Goal: Transaction & Acquisition: Download file/media

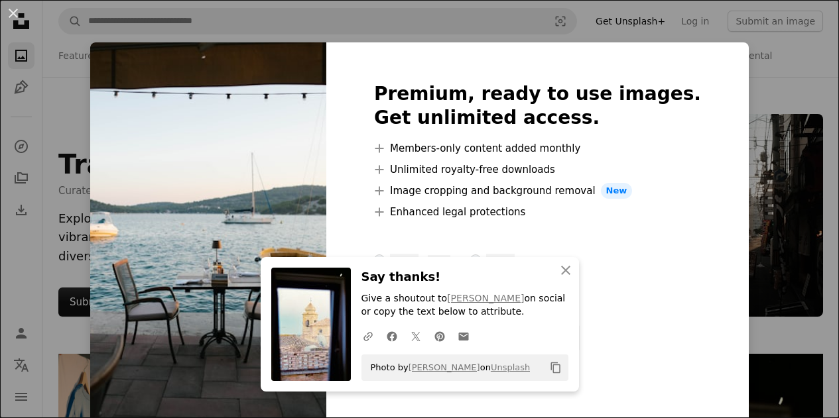
scroll to position [773, 0]
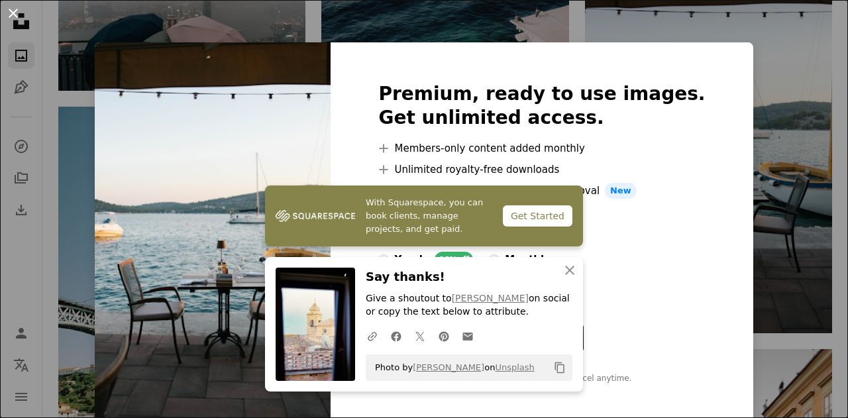
click at [13, 13] on button "An X shape" at bounding box center [13, 13] width 16 height 16
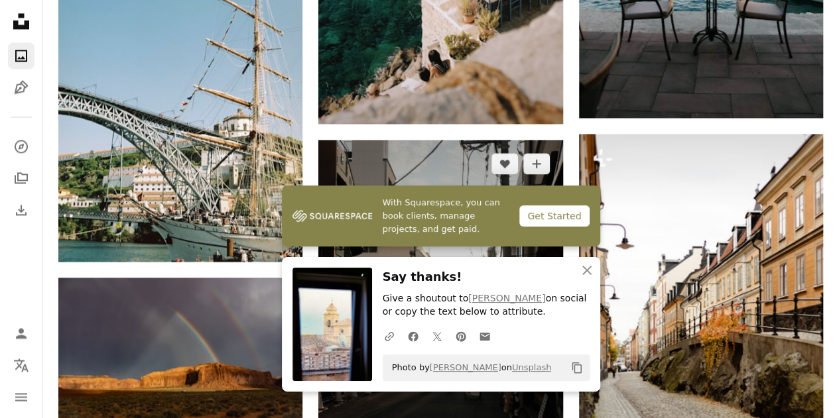
scroll to position [994, 0]
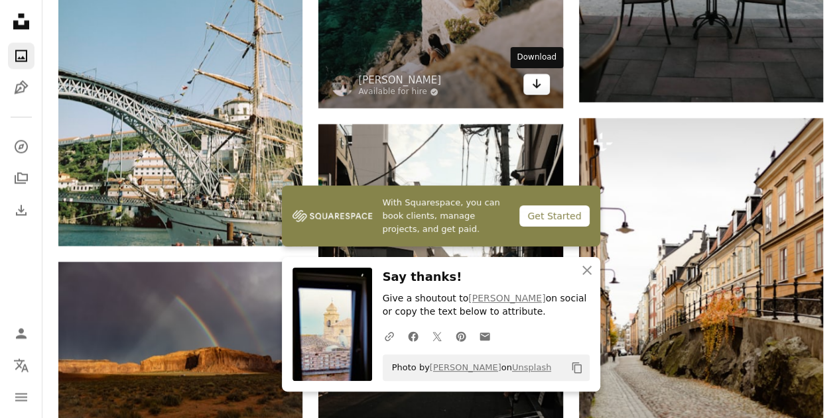
click at [533, 85] on icon "Download" at bounding box center [536, 83] width 9 height 9
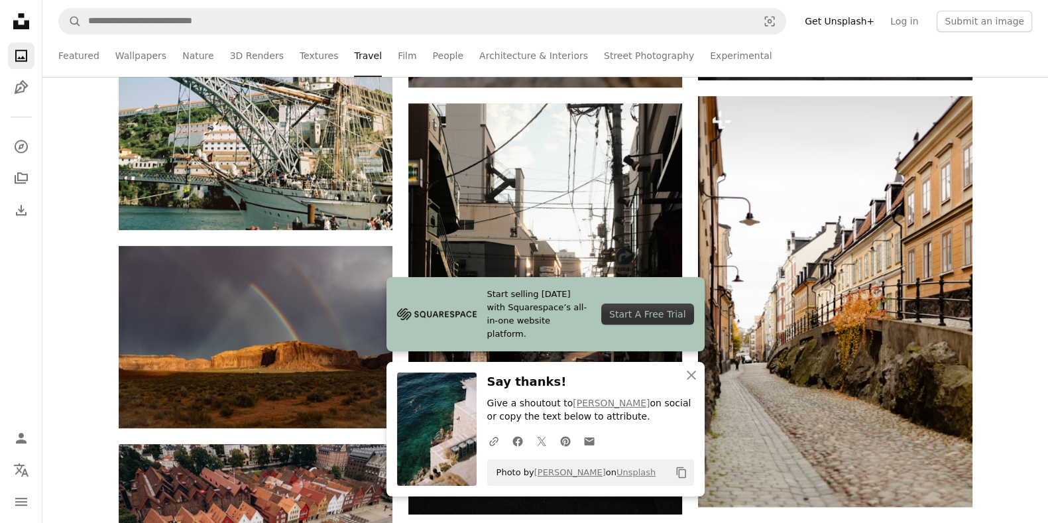
scroll to position [1381, 0]
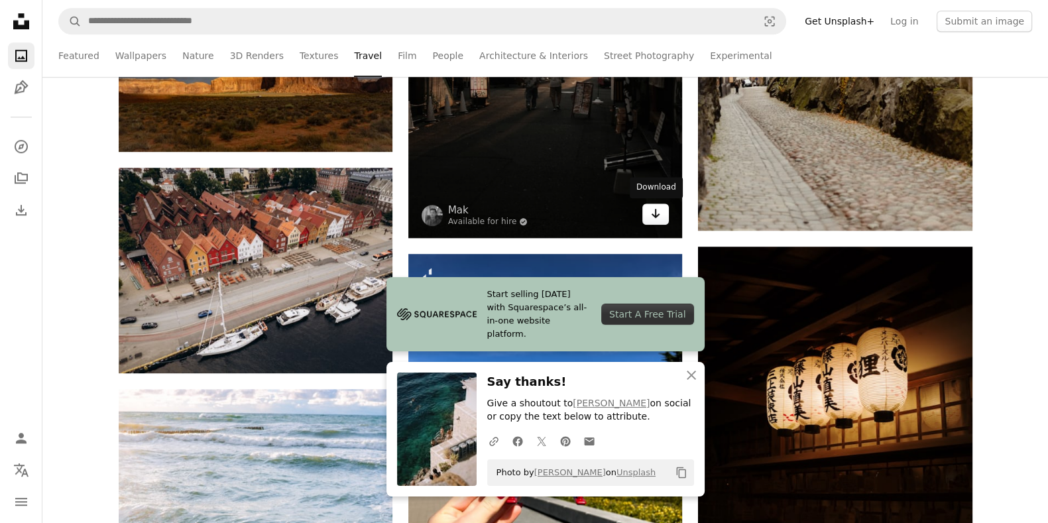
click at [654, 217] on icon "Arrow pointing down" at bounding box center [655, 213] width 11 height 16
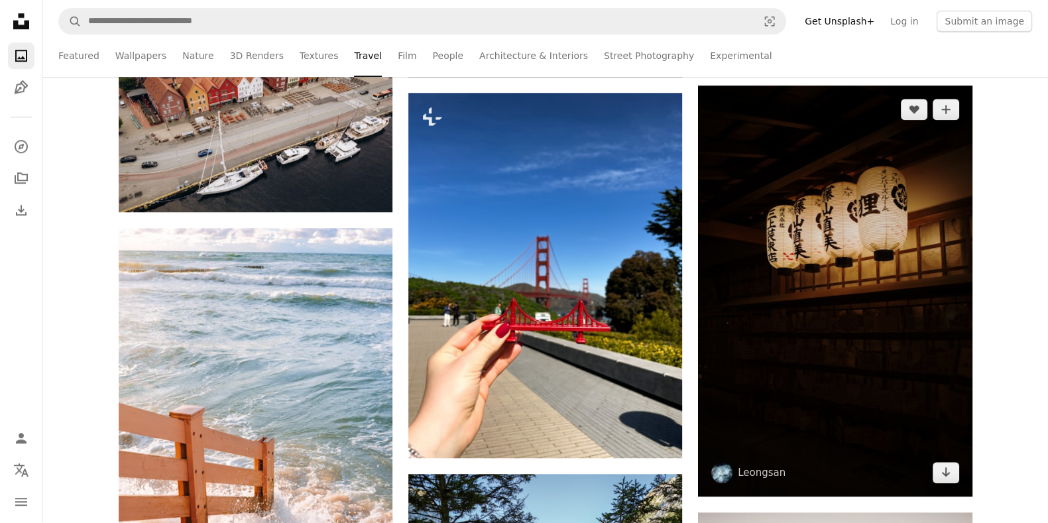
scroll to position [1519, 0]
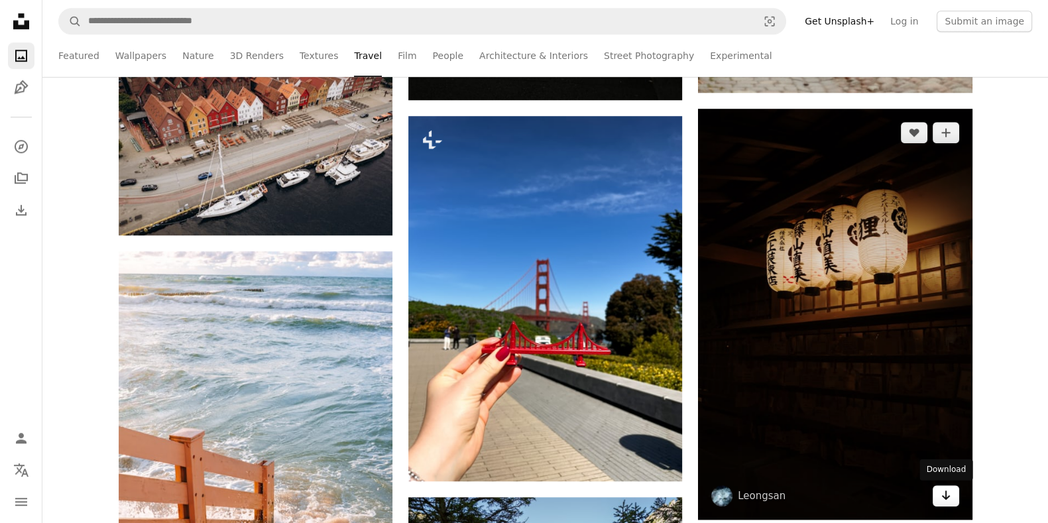
click at [838, 418] on icon "Arrow pointing down" at bounding box center [946, 495] width 11 height 16
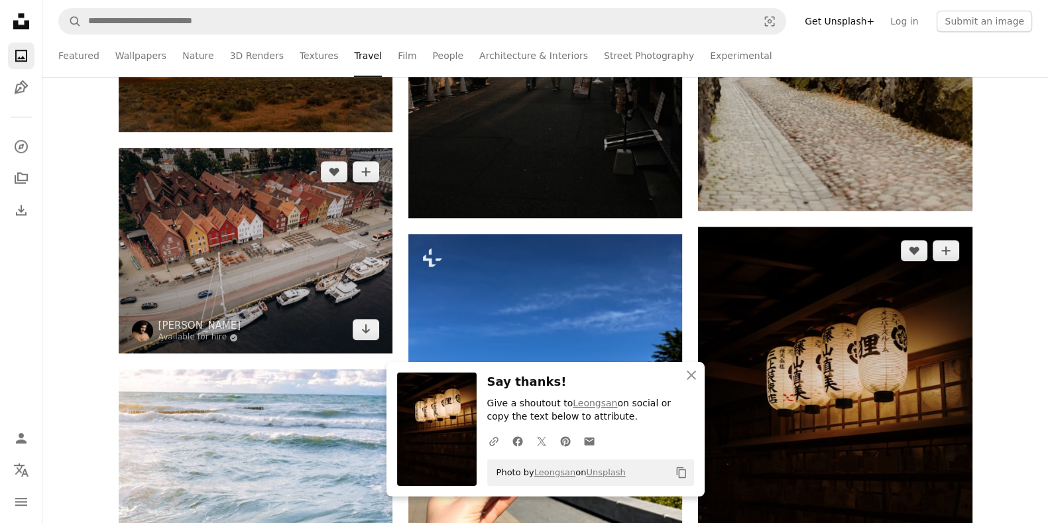
scroll to position [1381, 0]
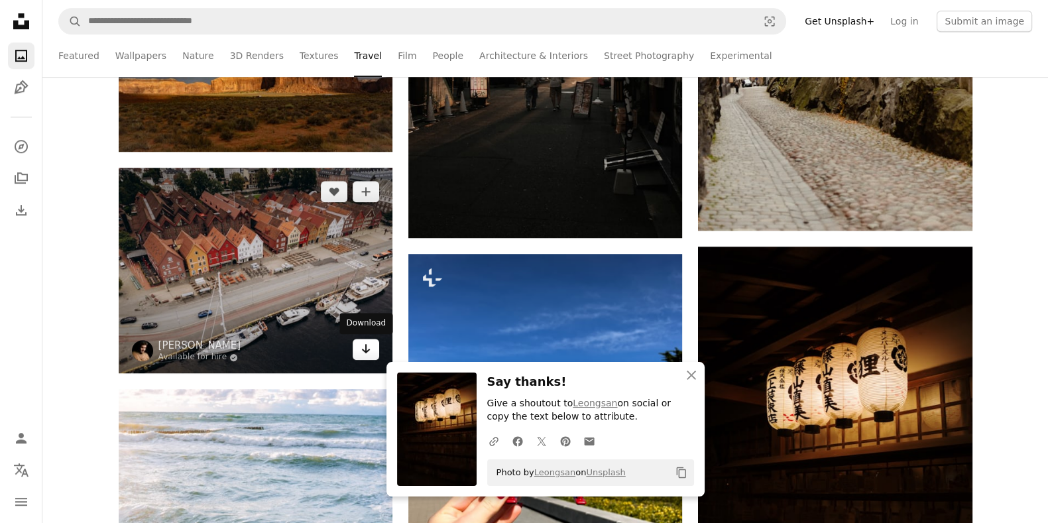
click at [369, 346] on icon "Arrow pointing down" at bounding box center [366, 349] width 11 height 16
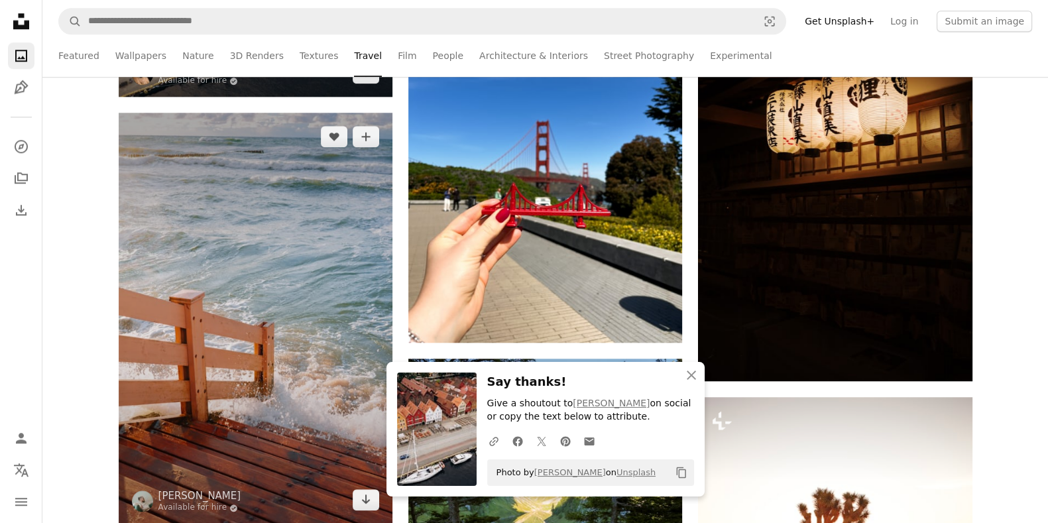
scroll to position [1933, 0]
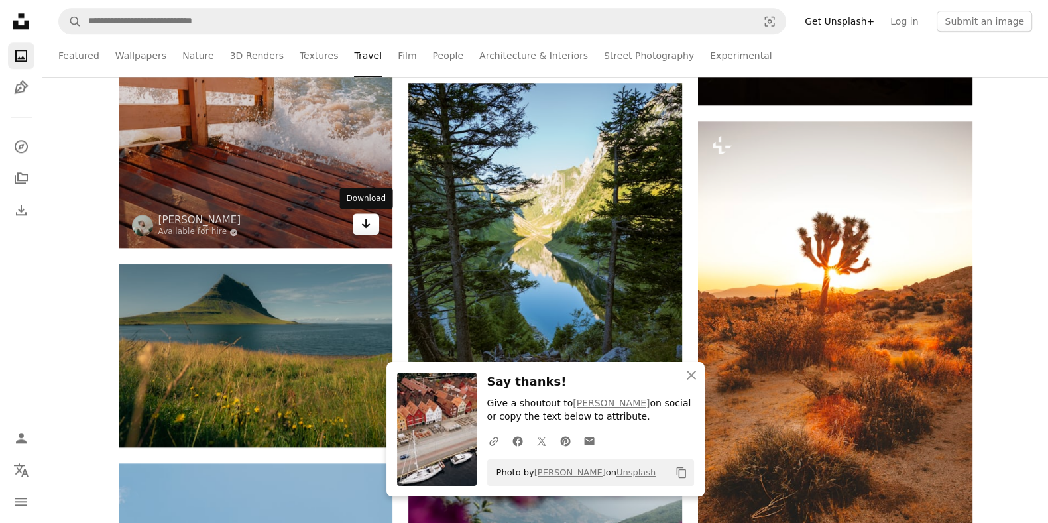
click at [369, 222] on icon "Arrow pointing down" at bounding box center [366, 223] width 11 height 16
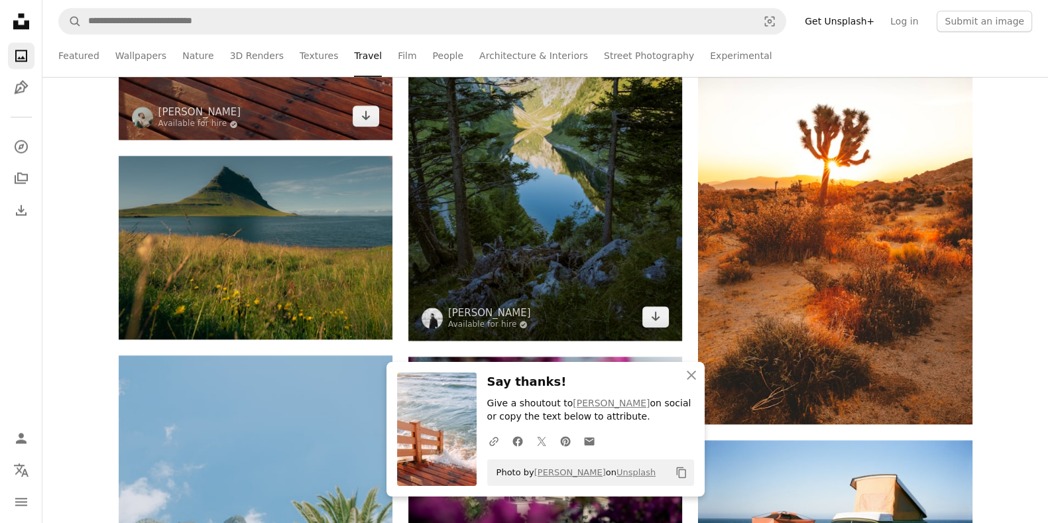
scroll to position [2071, 0]
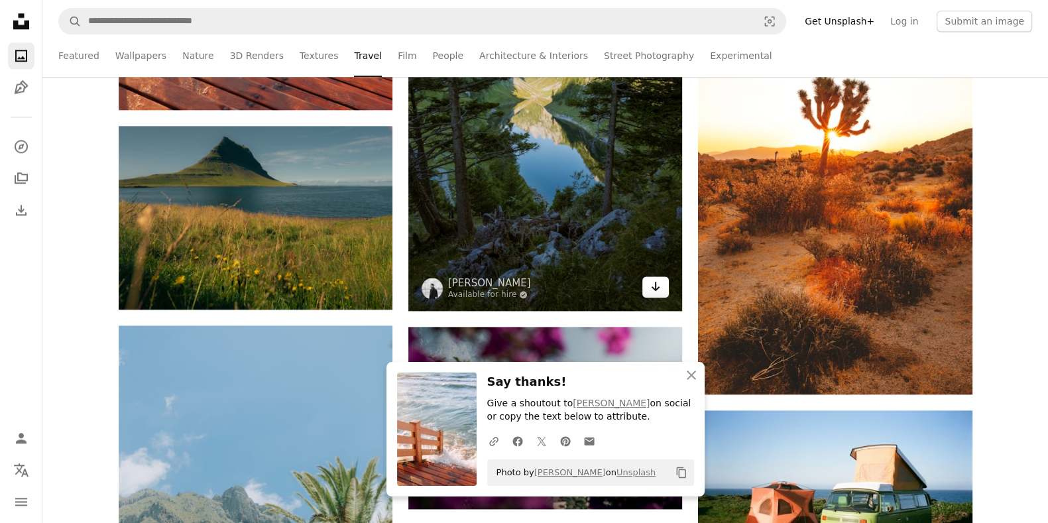
click at [658, 288] on icon "Arrow pointing down" at bounding box center [655, 286] width 11 height 16
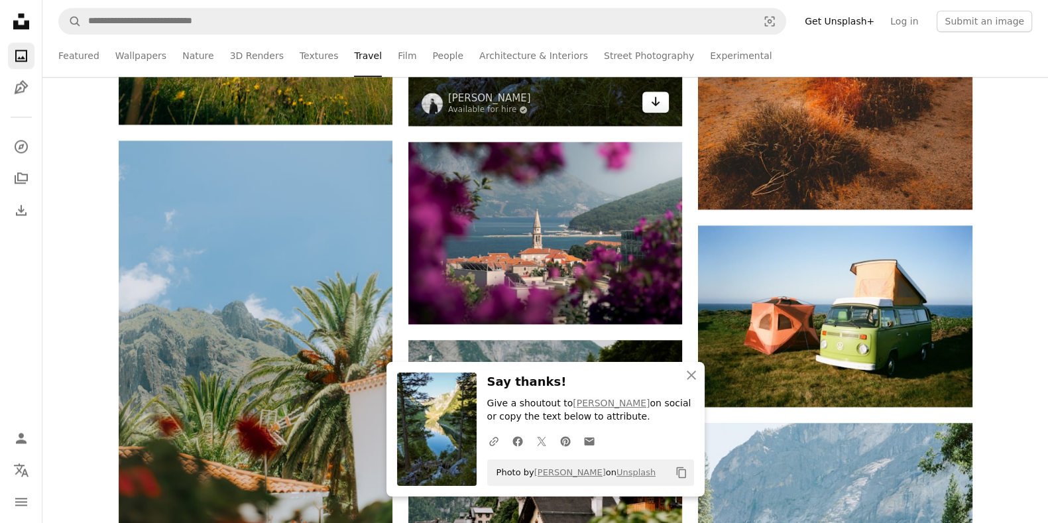
scroll to position [2347, 0]
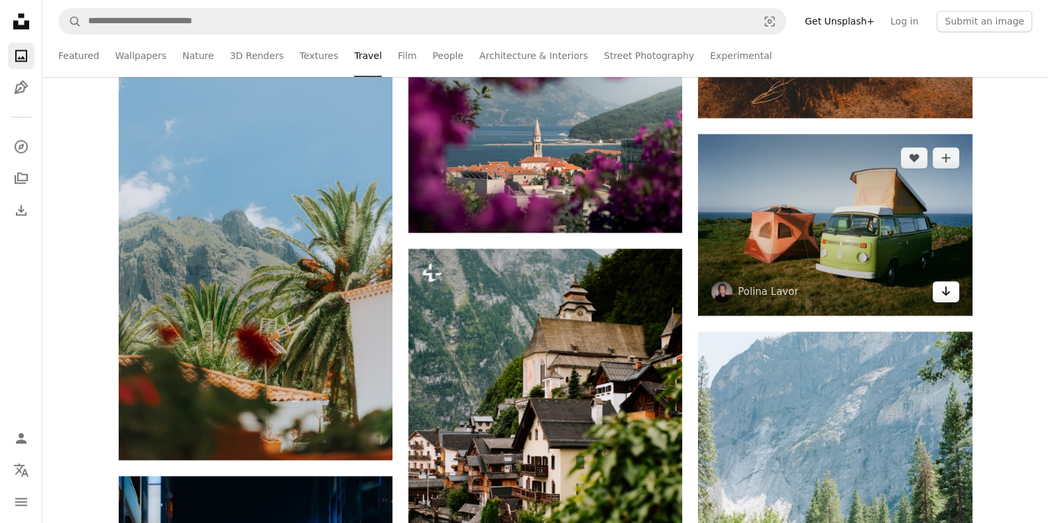
click at [838, 299] on link "Arrow pointing down" at bounding box center [946, 291] width 27 height 21
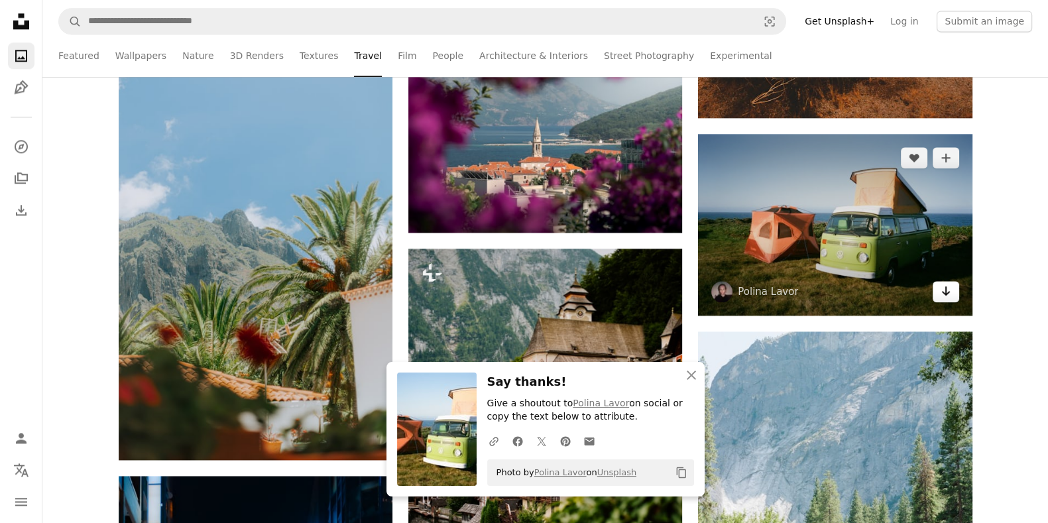
scroll to position [2624, 0]
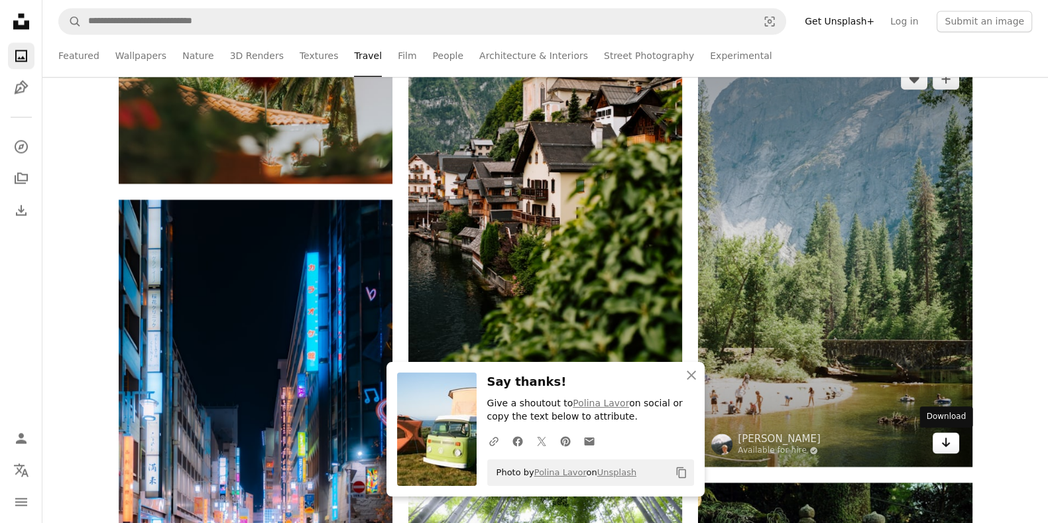
click at [838, 418] on icon "Arrow pointing down" at bounding box center [946, 442] width 11 height 16
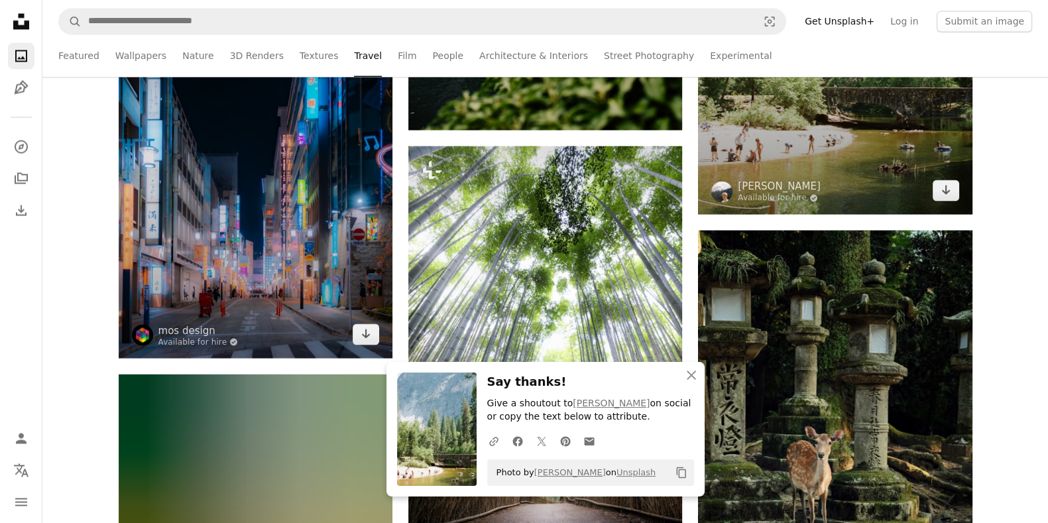
scroll to position [2900, 0]
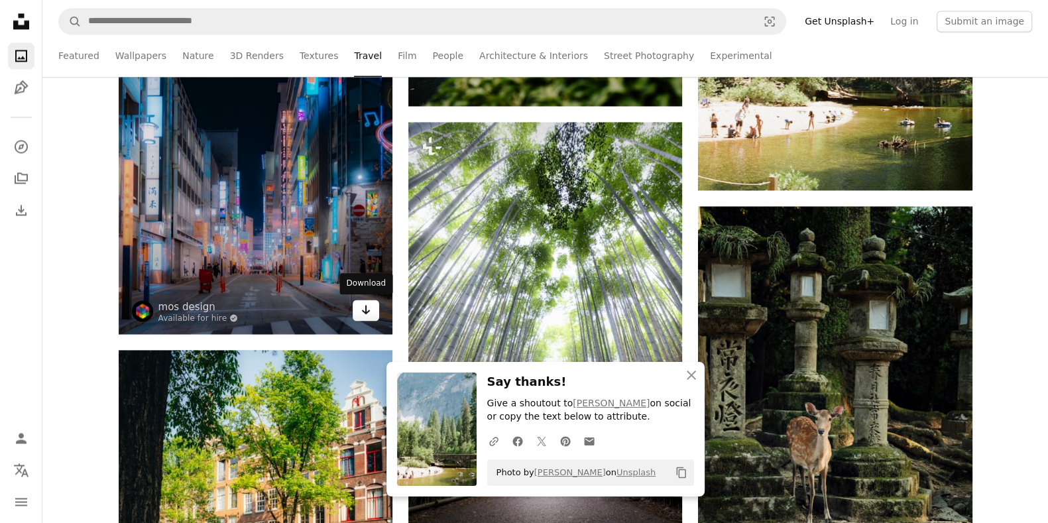
click at [367, 310] on icon "Arrow pointing down" at bounding box center [366, 310] width 11 height 16
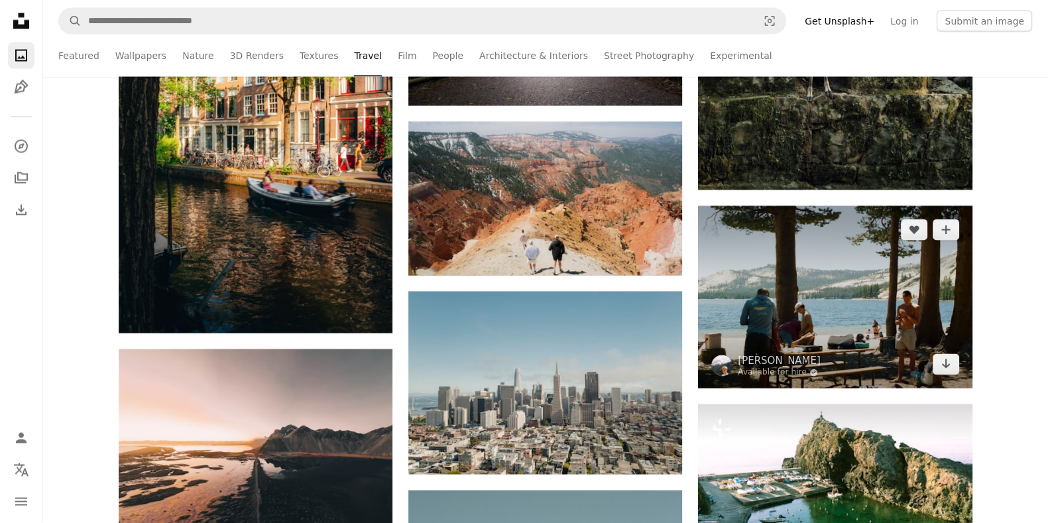
scroll to position [3452, 0]
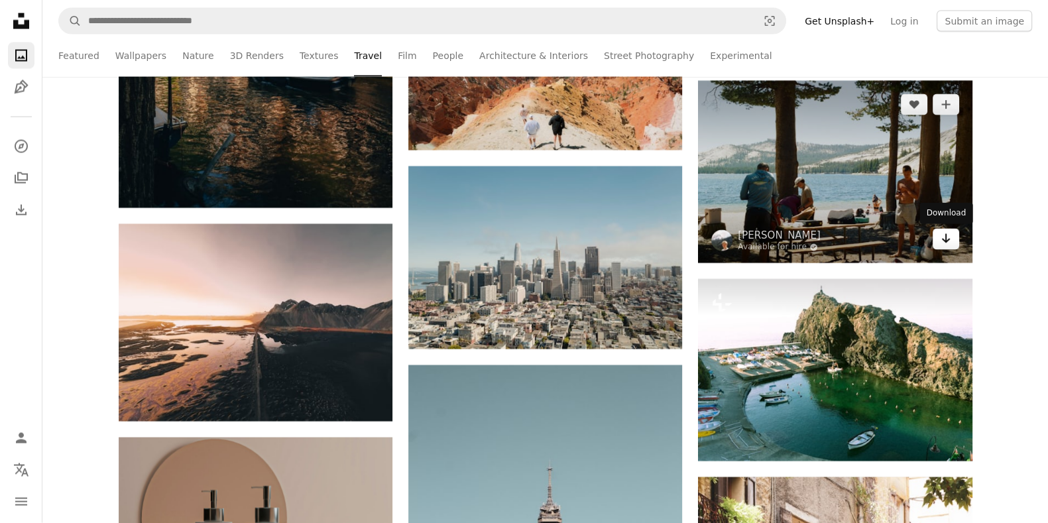
click at [838, 240] on icon "Download" at bounding box center [945, 238] width 9 height 9
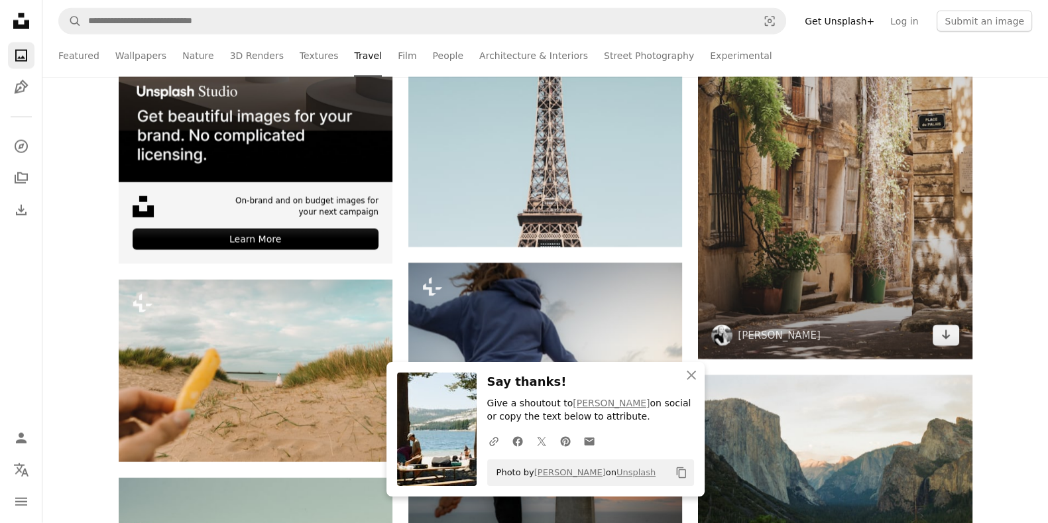
scroll to position [4004, 0]
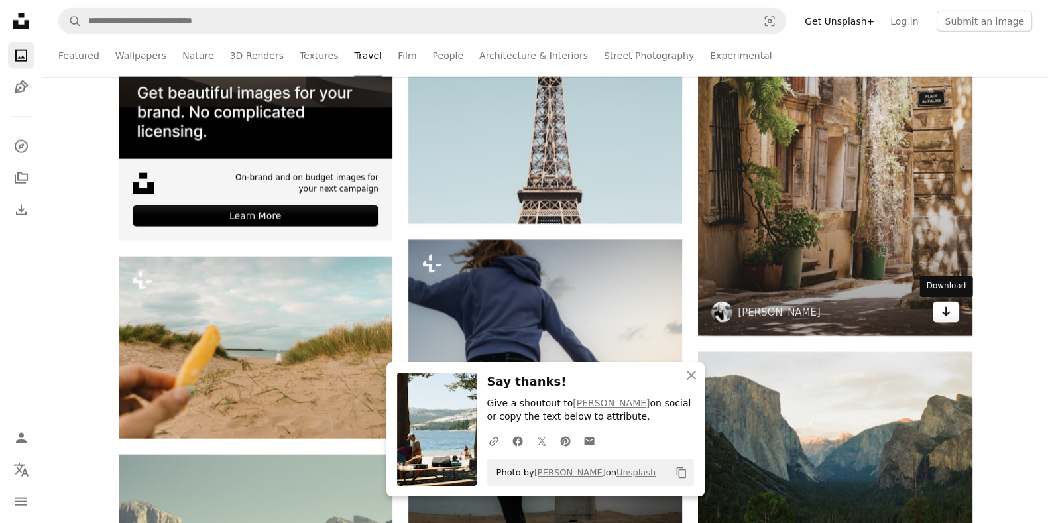
click at [838, 314] on icon "Download" at bounding box center [945, 311] width 9 height 9
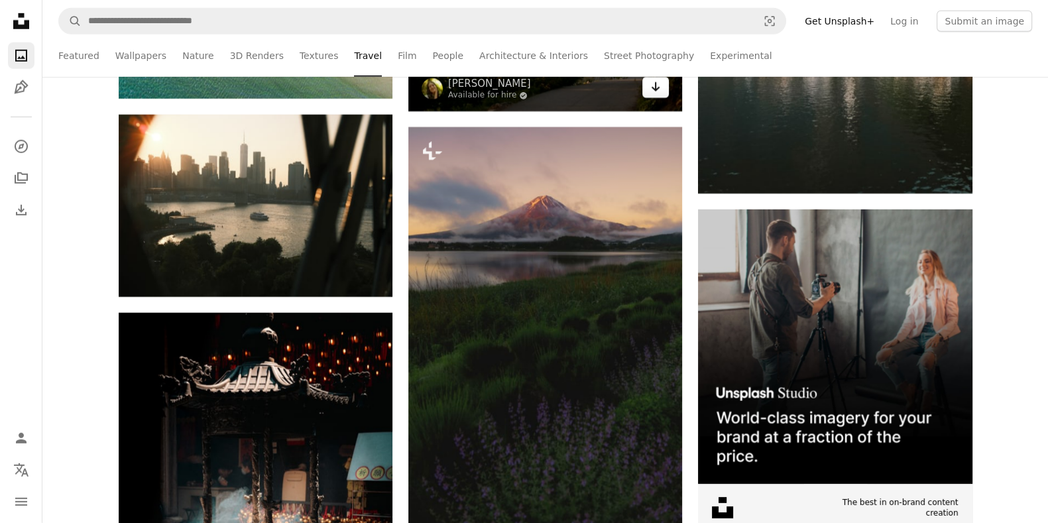
scroll to position [5247, 0]
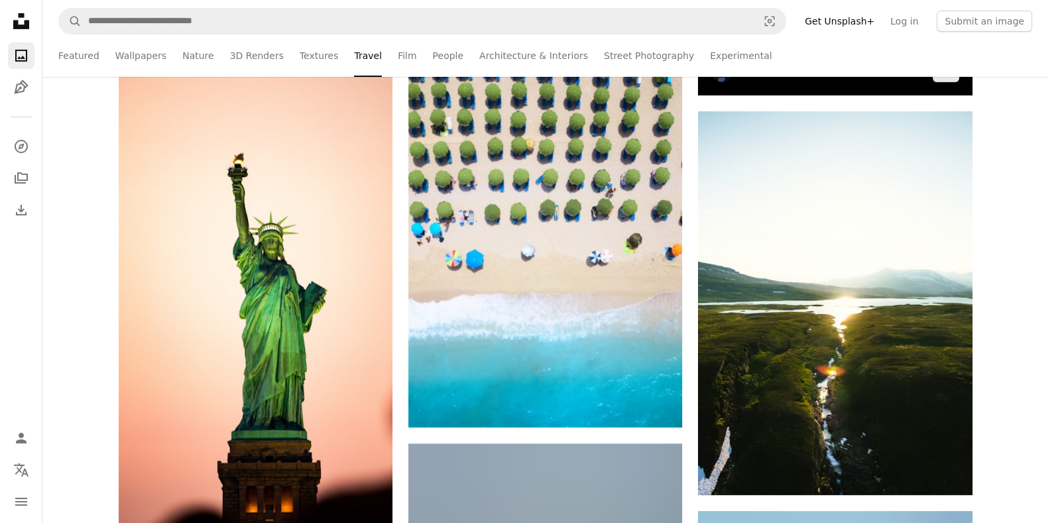
scroll to position [5800, 0]
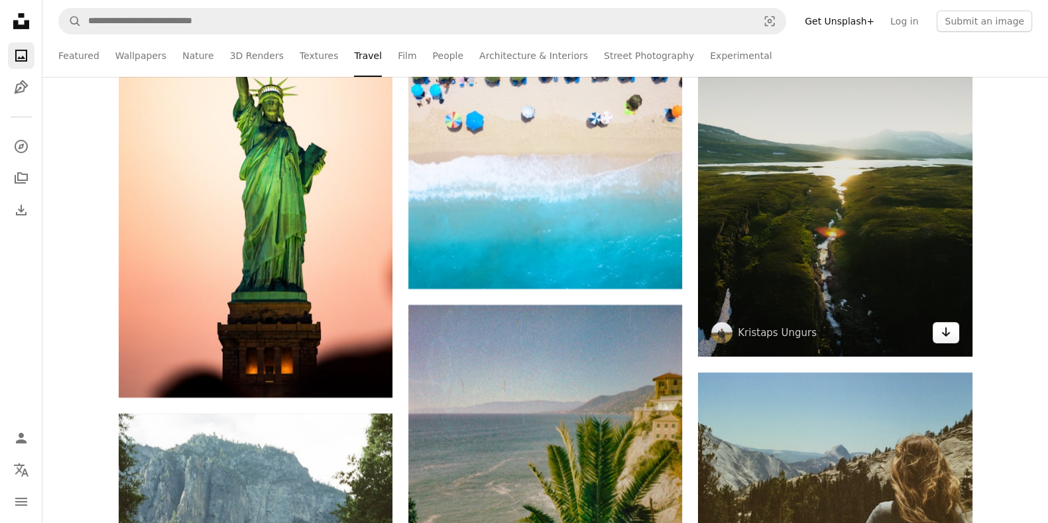
click at [838, 332] on icon "Arrow pointing down" at bounding box center [946, 332] width 11 height 16
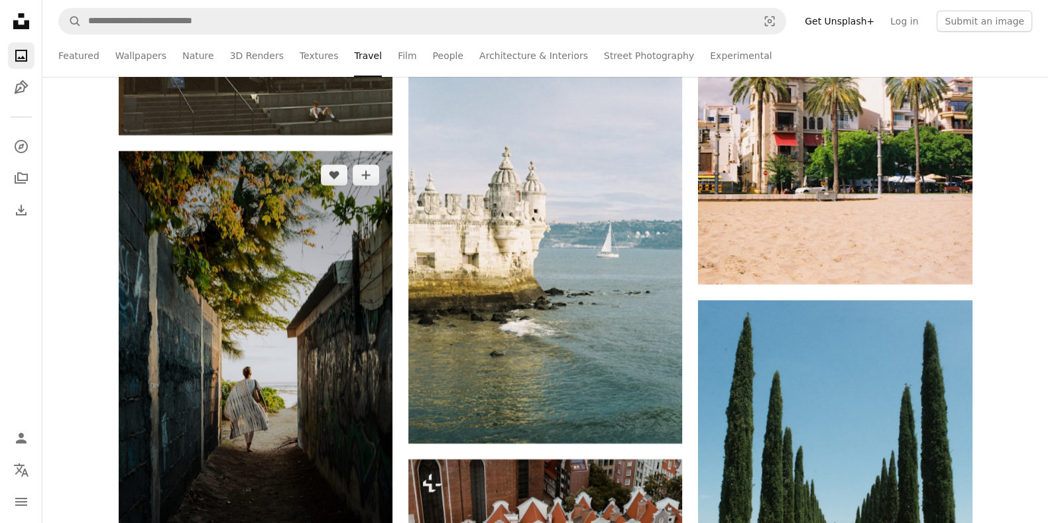
scroll to position [6767, 0]
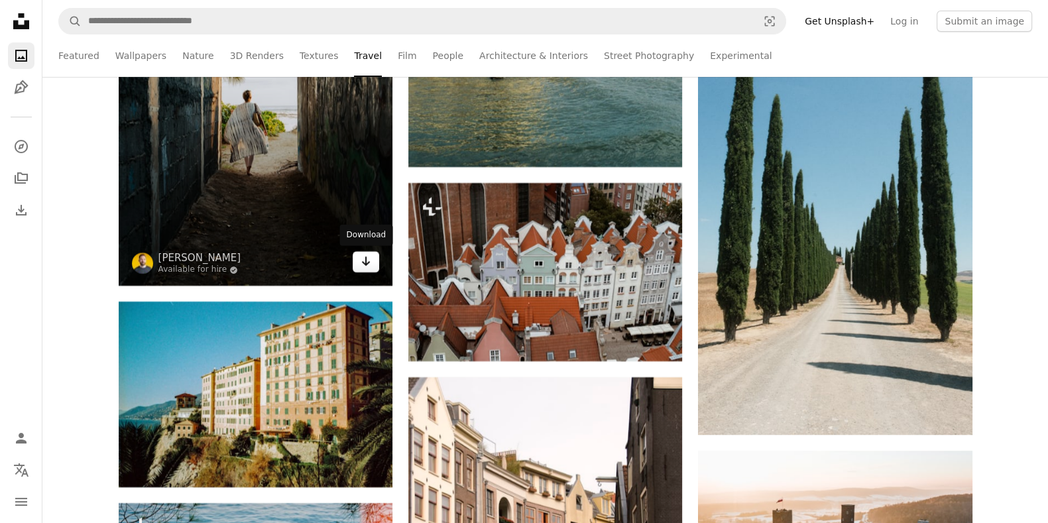
click at [373, 259] on link "Arrow pointing down" at bounding box center [366, 261] width 27 height 21
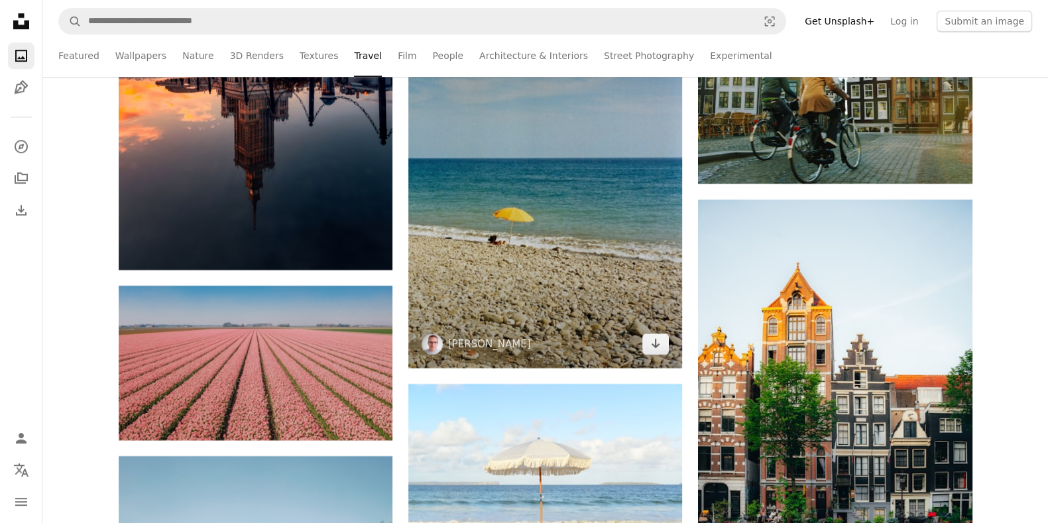
scroll to position [7595, 0]
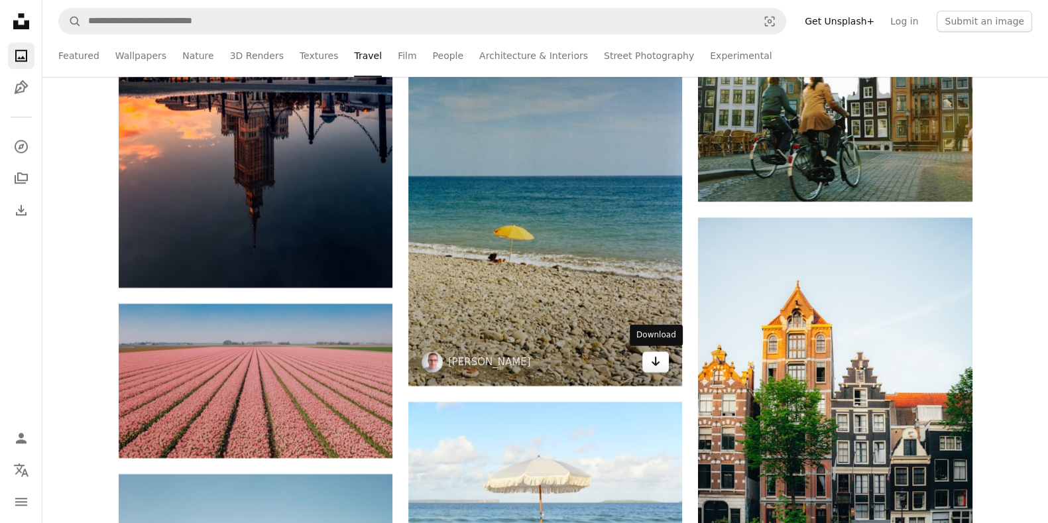
click at [652, 356] on icon "Arrow pointing down" at bounding box center [655, 361] width 11 height 16
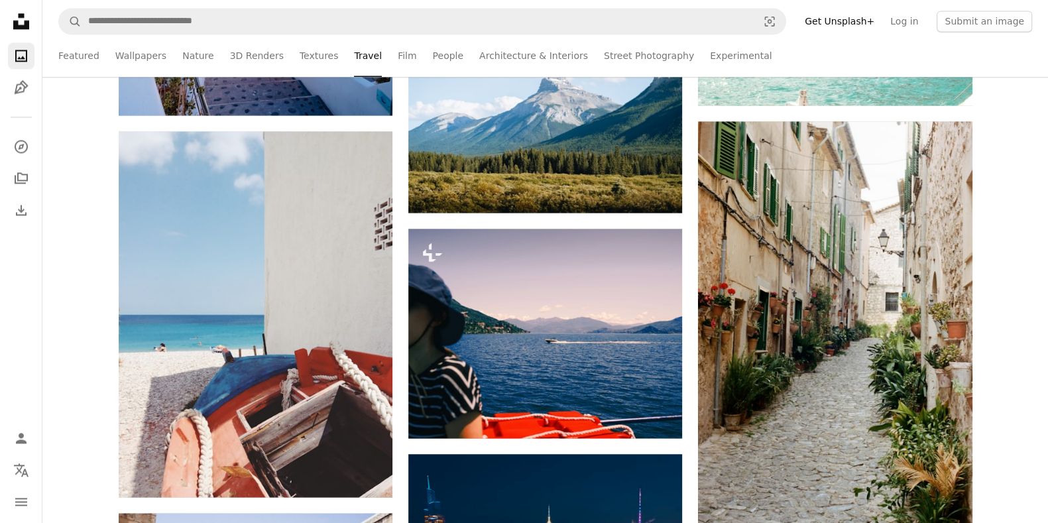
scroll to position [8838, 0]
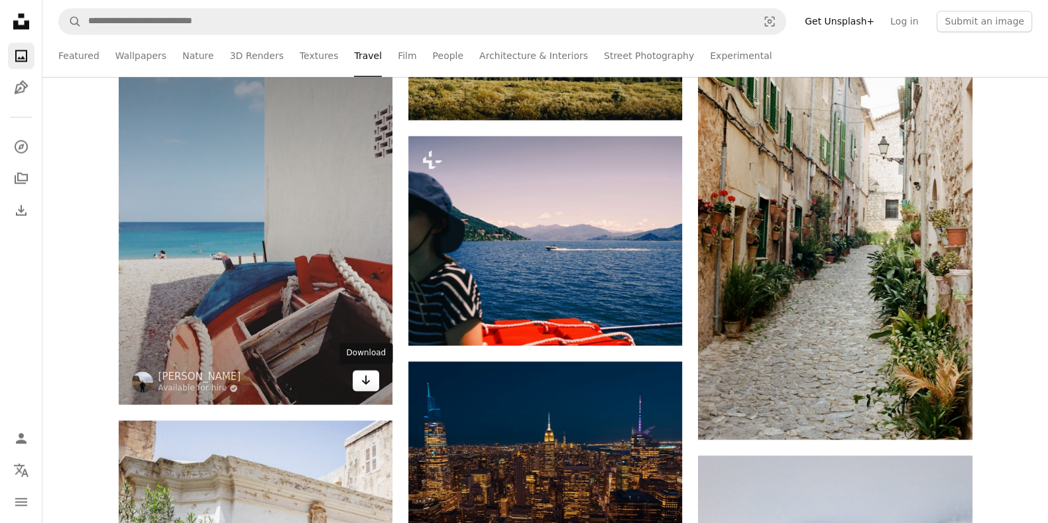
click at [371, 379] on link "Arrow pointing down" at bounding box center [366, 380] width 27 height 21
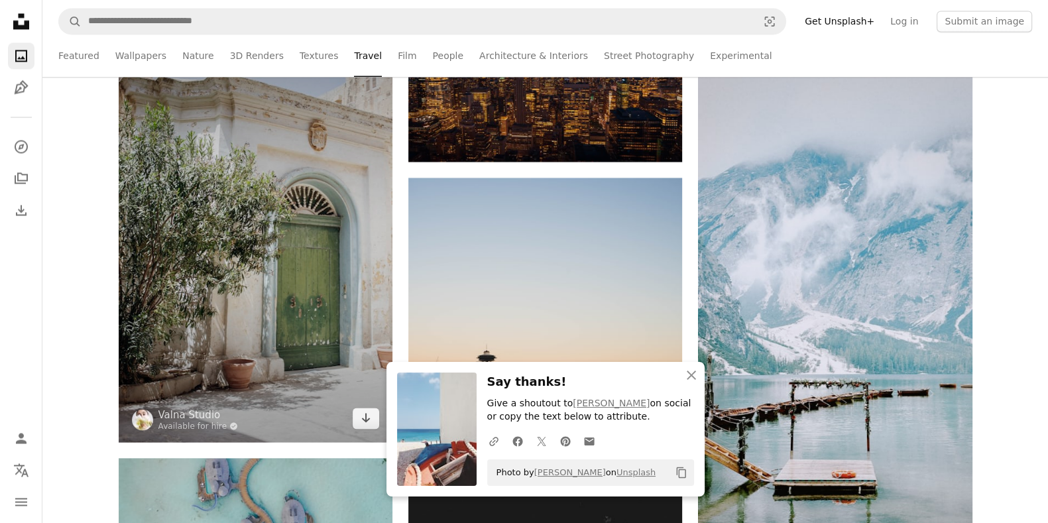
scroll to position [9252, 0]
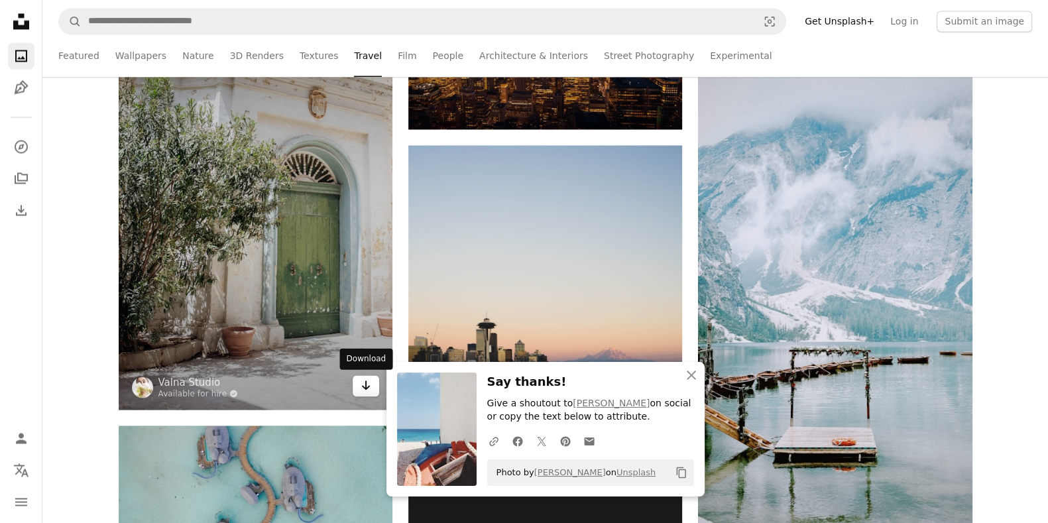
click at [371, 380] on link "Arrow pointing down" at bounding box center [366, 385] width 27 height 21
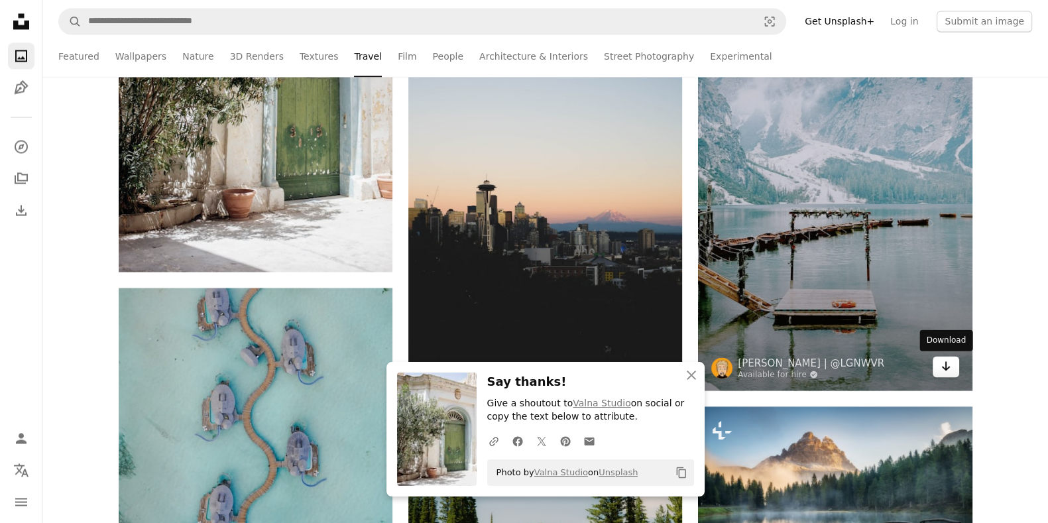
click at [838, 366] on link "Arrow pointing down" at bounding box center [946, 366] width 27 height 21
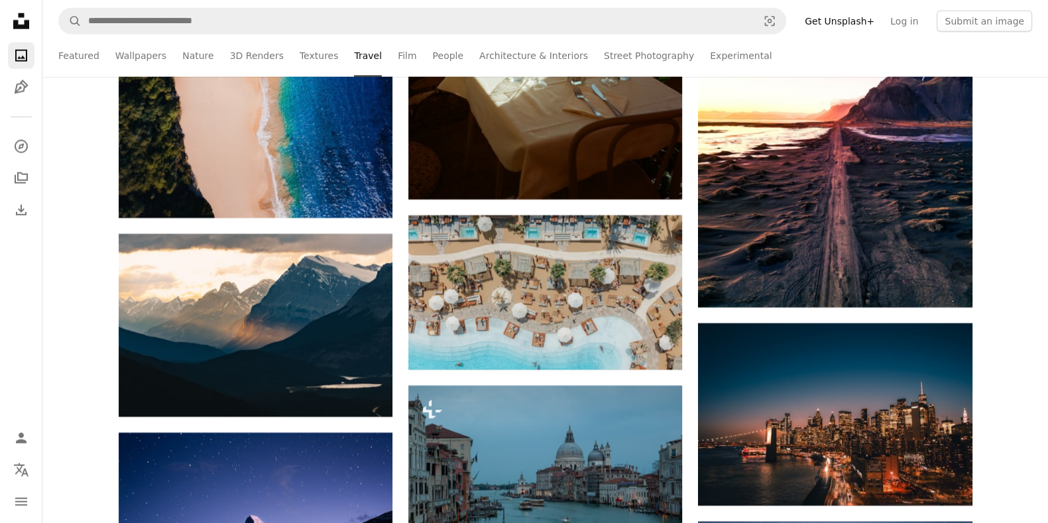
scroll to position [10771, 0]
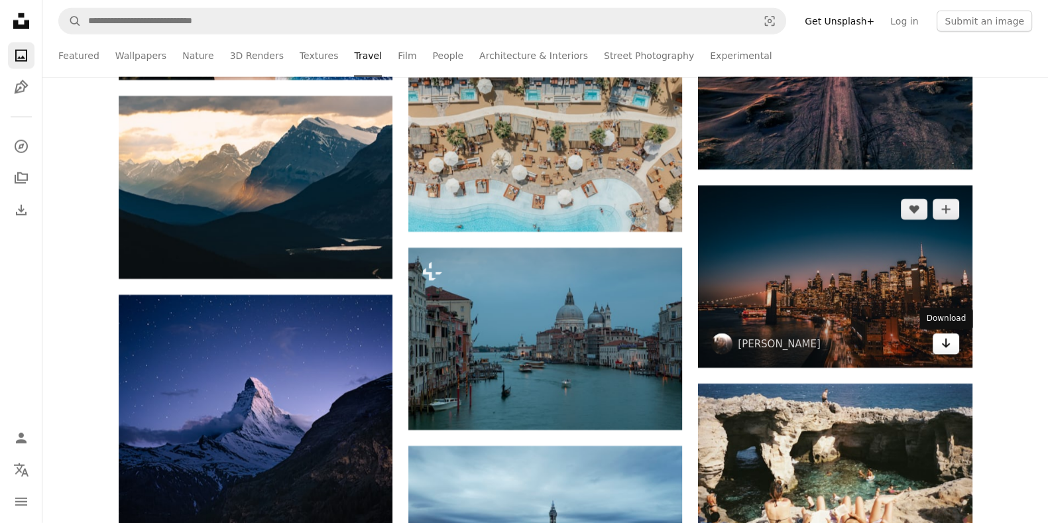
click at [838, 353] on link "Arrow pointing down" at bounding box center [946, 343] width 27 height 21
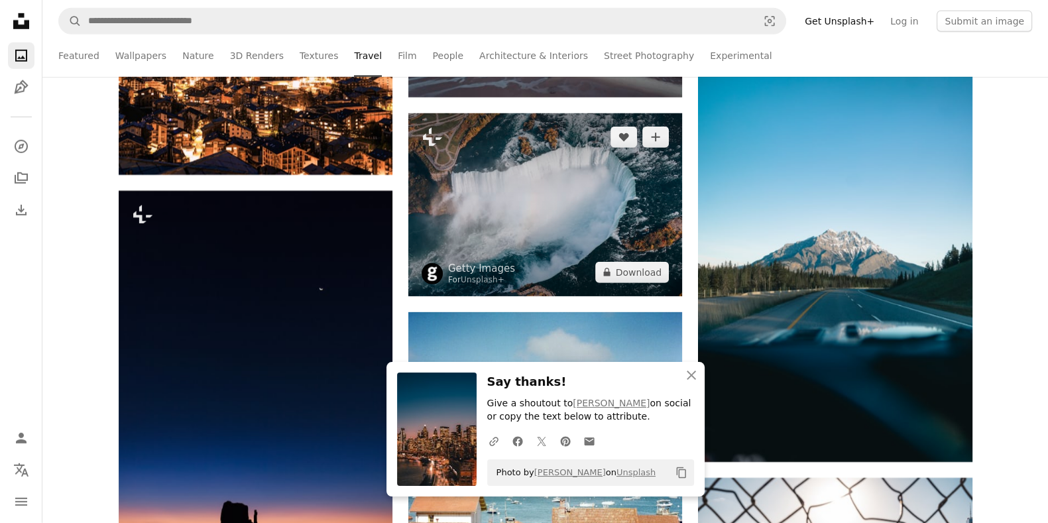
scroll to position [11324, 0]
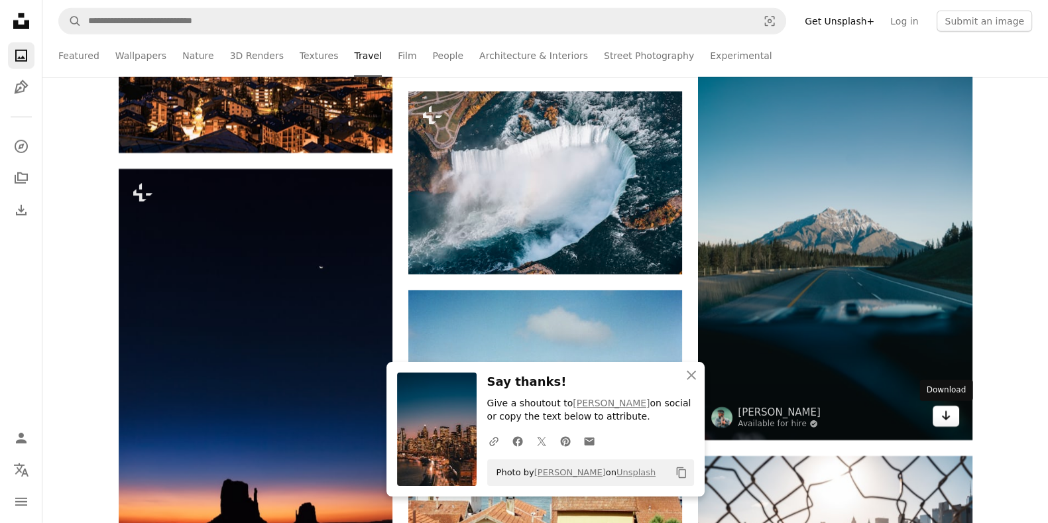
click at [838, 418] on icon "Arrow pointing down" at bounding box center [946, 416] width 11 height 16
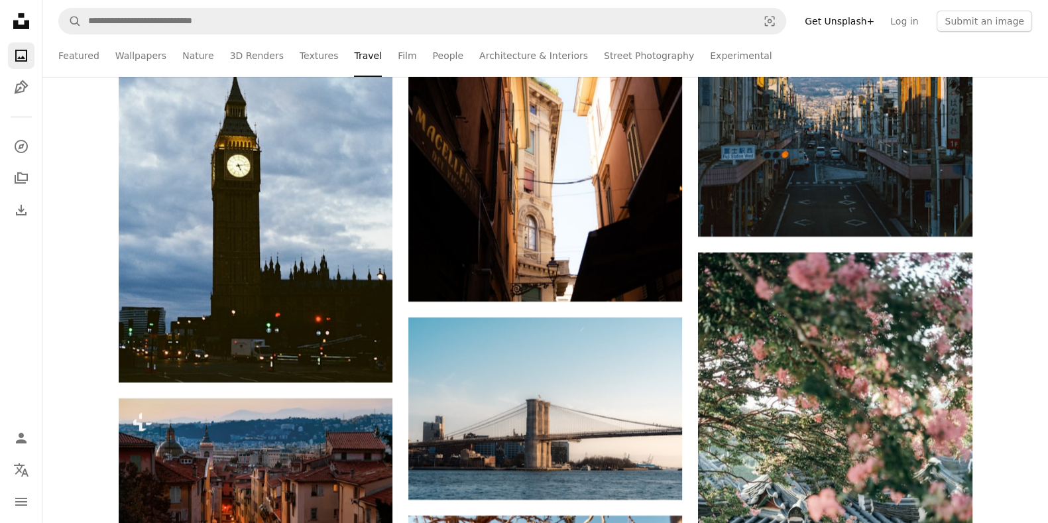
scroll to position [11876, 0]
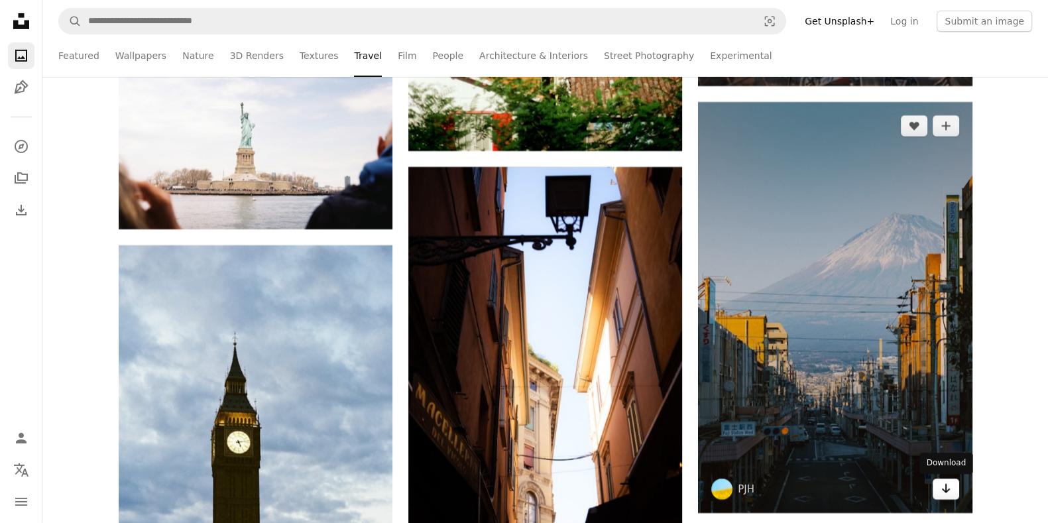
click at [838, 418] on icon "Download" at bounding box center [945, 488] width 9 height 9
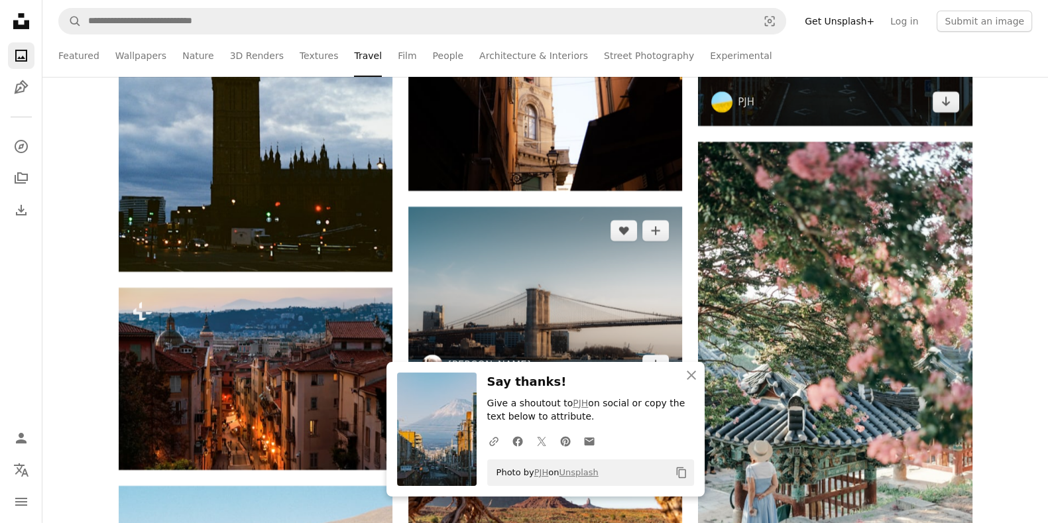
scroll to position [12153, 0]
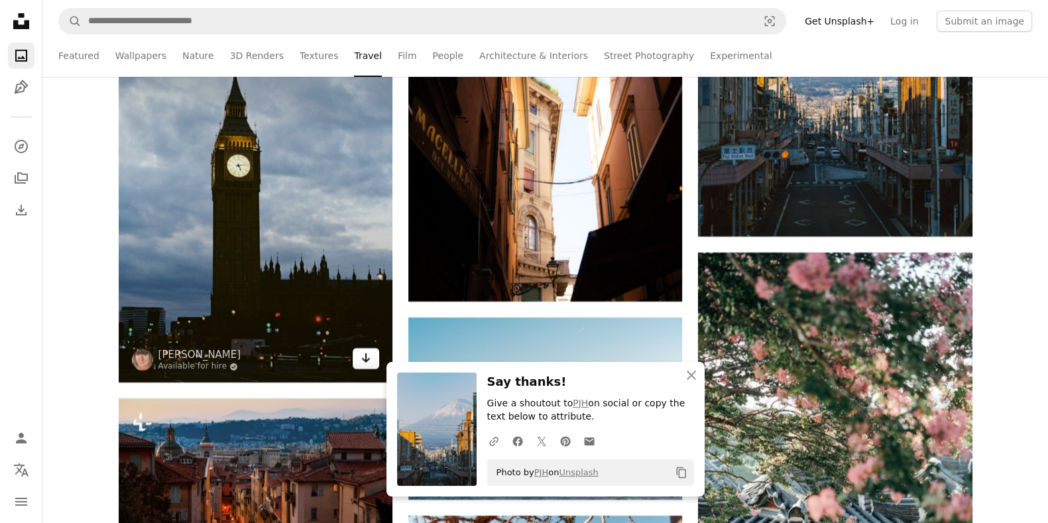
click at [363, 359] on icon "Arrow pointing down" at bounding box center [366, 358] width 11 height 16
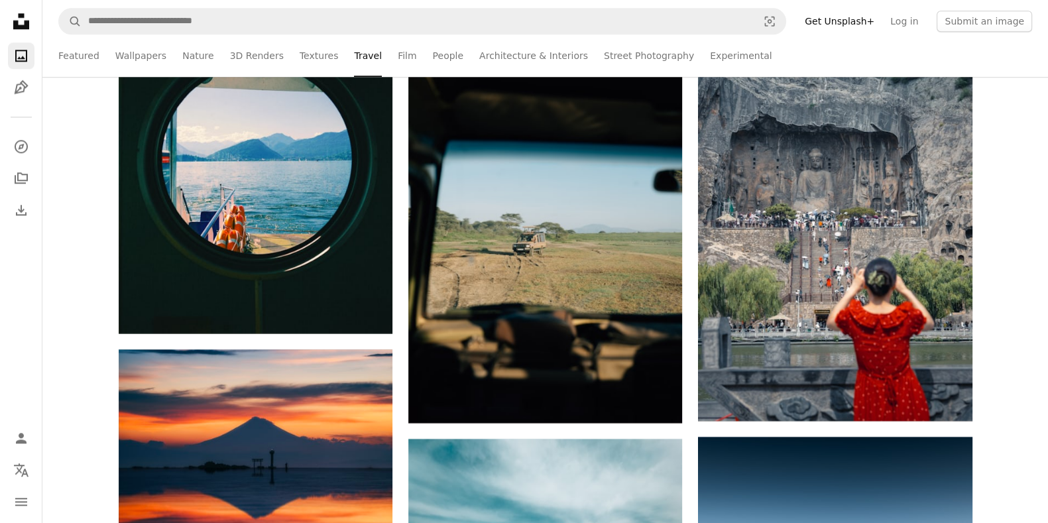
scroll to position [14501, 0]
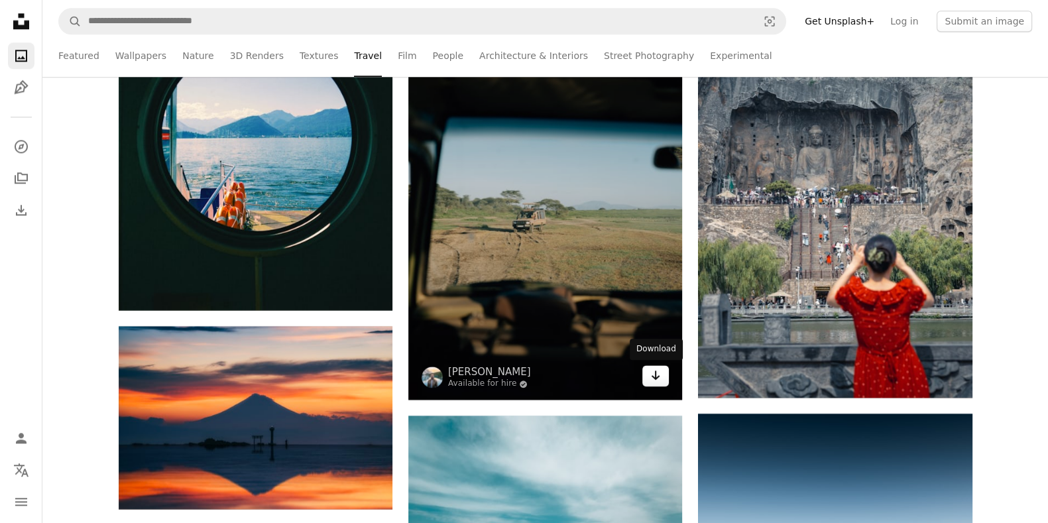
click at [654, 376] on icon "Download" at bounding box center [656, 375] width 9 height 9
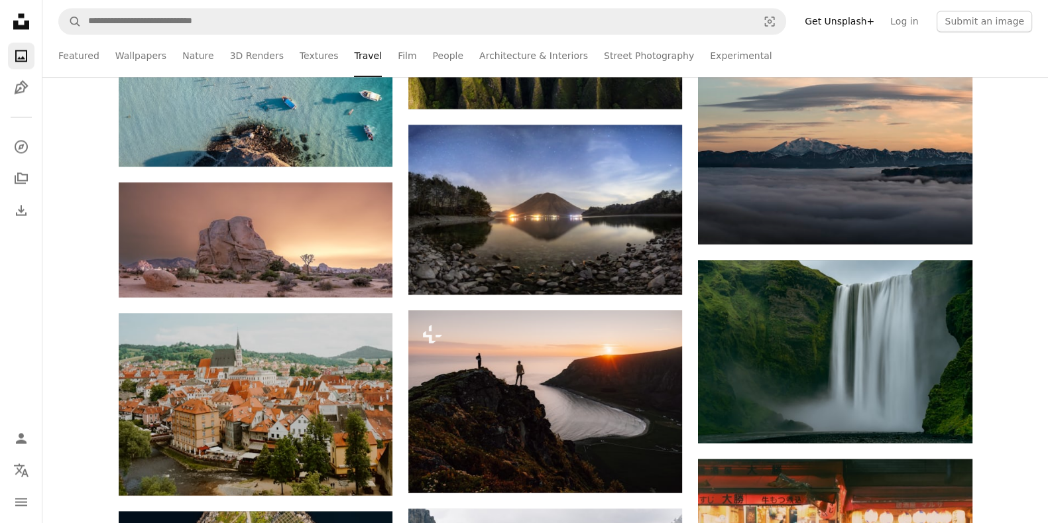
scroll to position [15605, 0]
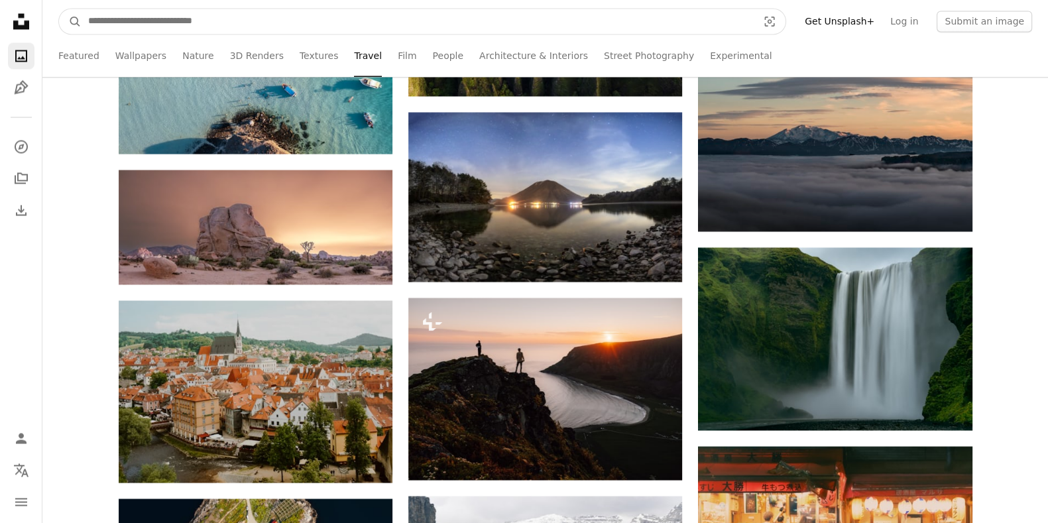
click at [377, 28] on input "Find visuals sitewide" at bounding box center [418, 21] width 672 height 25
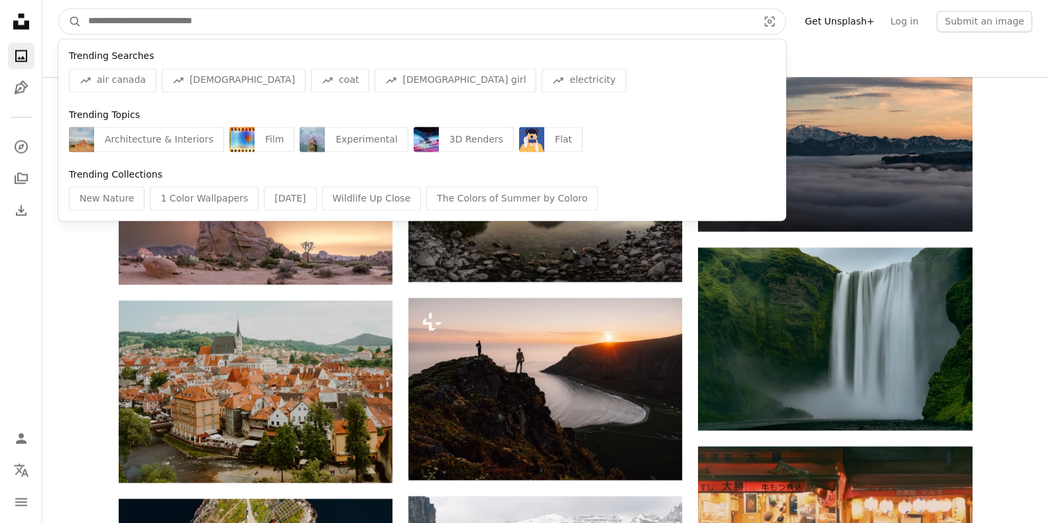
type input "*"
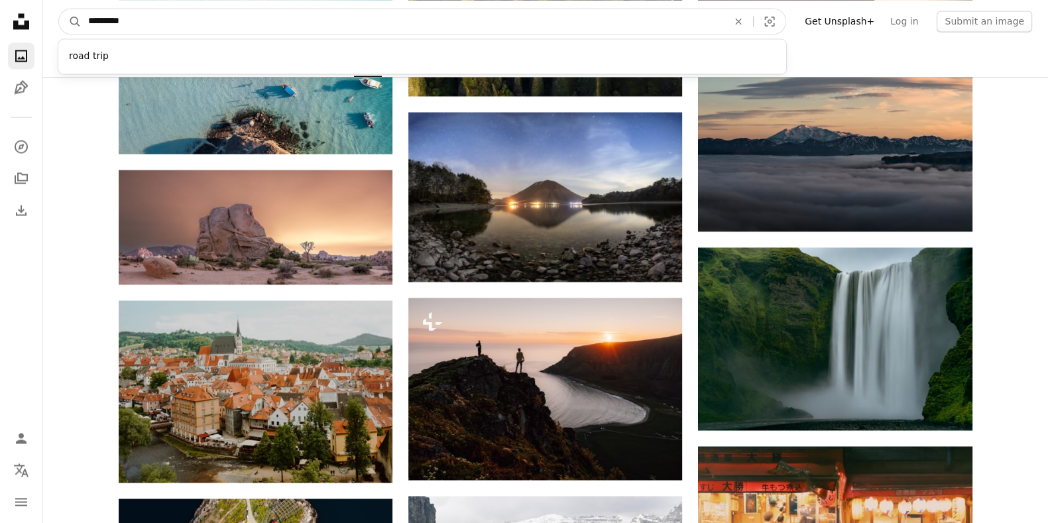
type input "*********"
click at [59, 9] on button "A magnifying glass" at bounding box center [70, 21] width 23 height 25
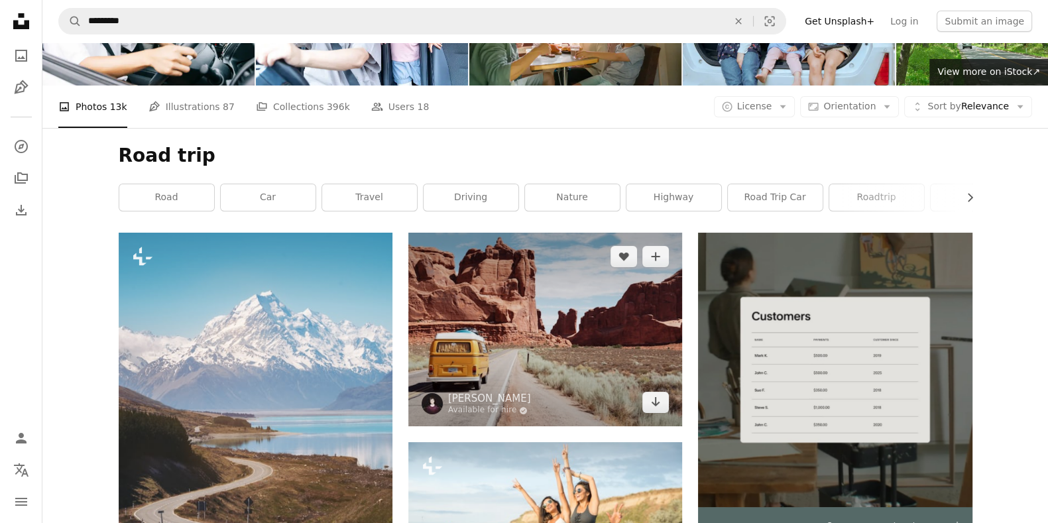
scroll to position [138, 0]
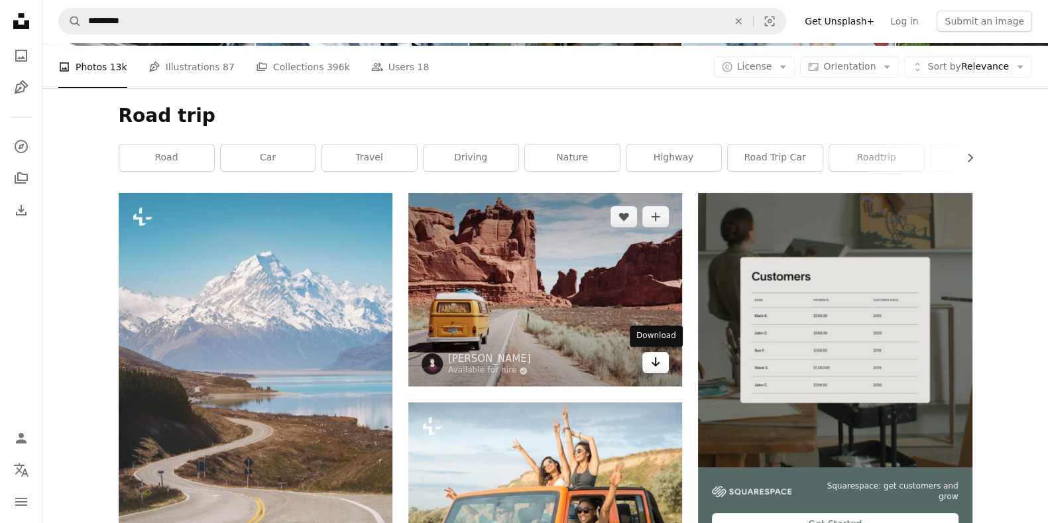
click at [656, 355] on icon "Arrow pointing down" at bounding box center [655, 362] width 11 height 16
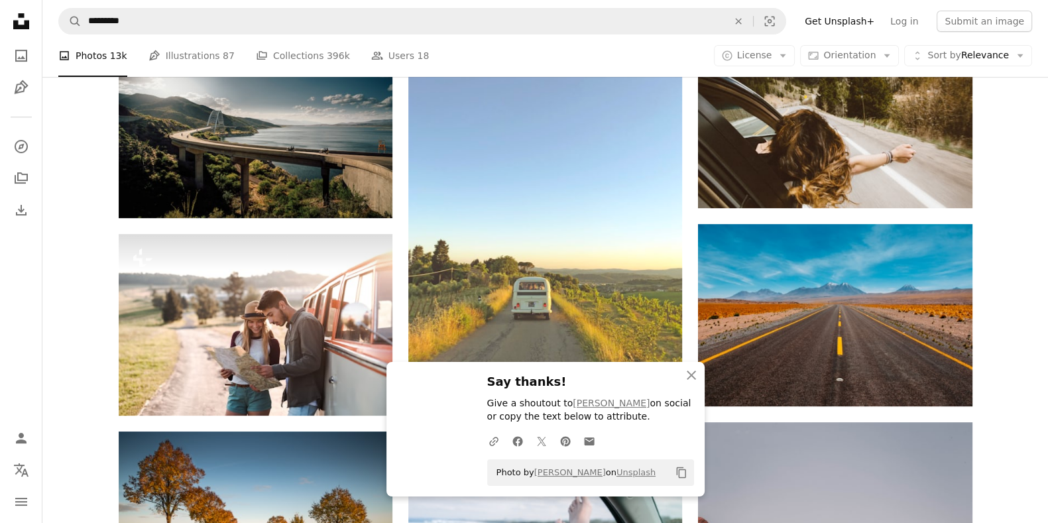
scroll to position [690, 0]
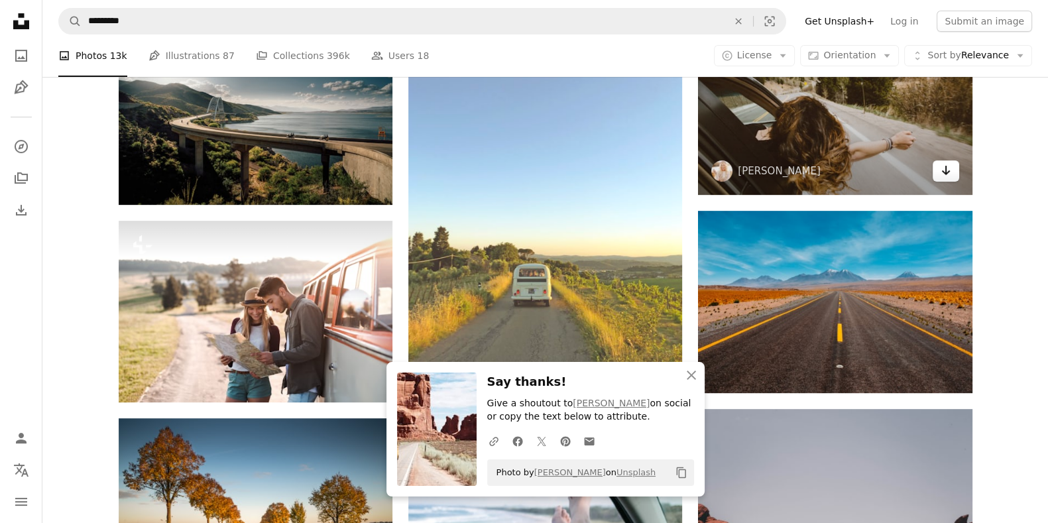
click at [838, 167] on icon "Arrow pointing down" at bounding box center [946, 170] width 11 height 16
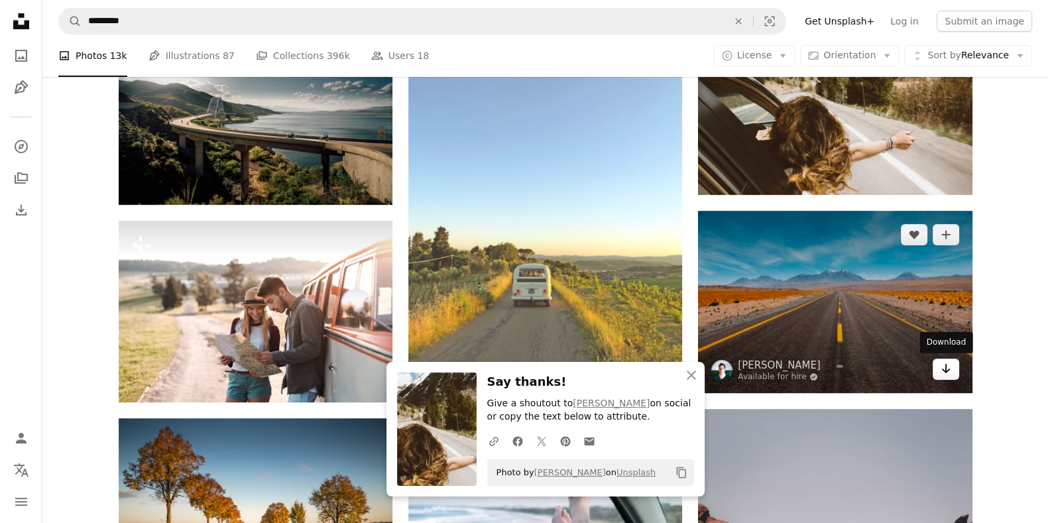
click at [838, 371] on icon "Arrow pointing down" at bounding box center [946, 369] width 11 height 16
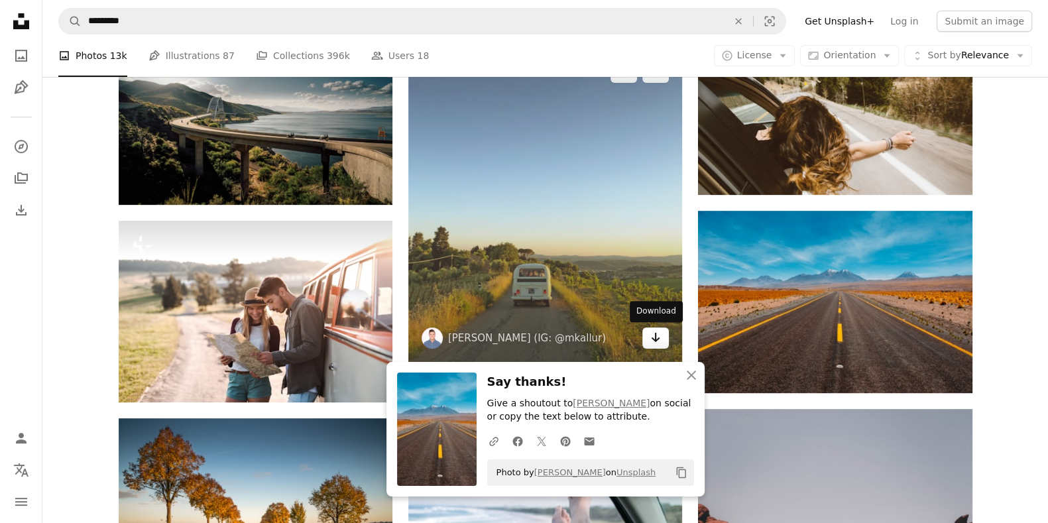
click at [660, 335] on icon "Arrow pointing down" at bounding box center [655, 337] width 11 height 16
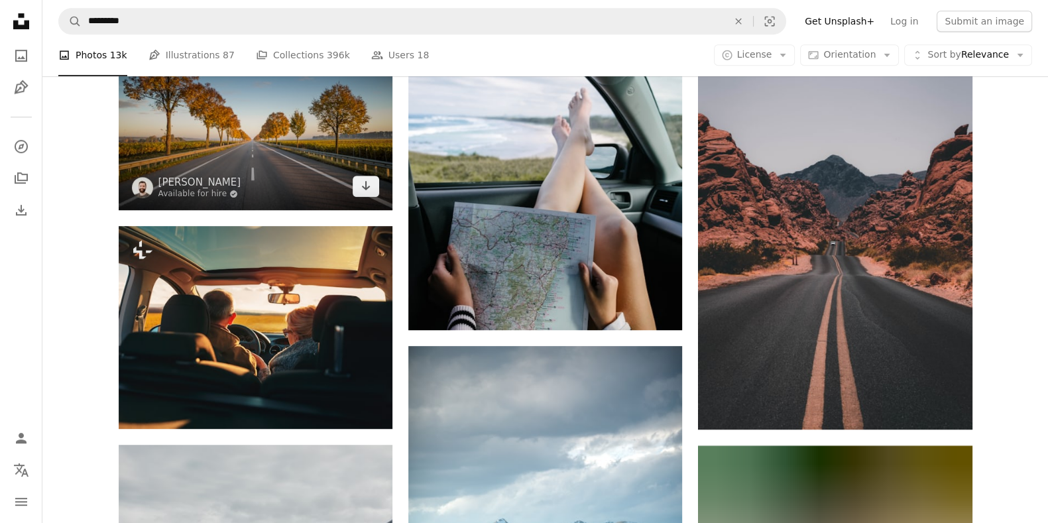
scroll to position [1104, 0]
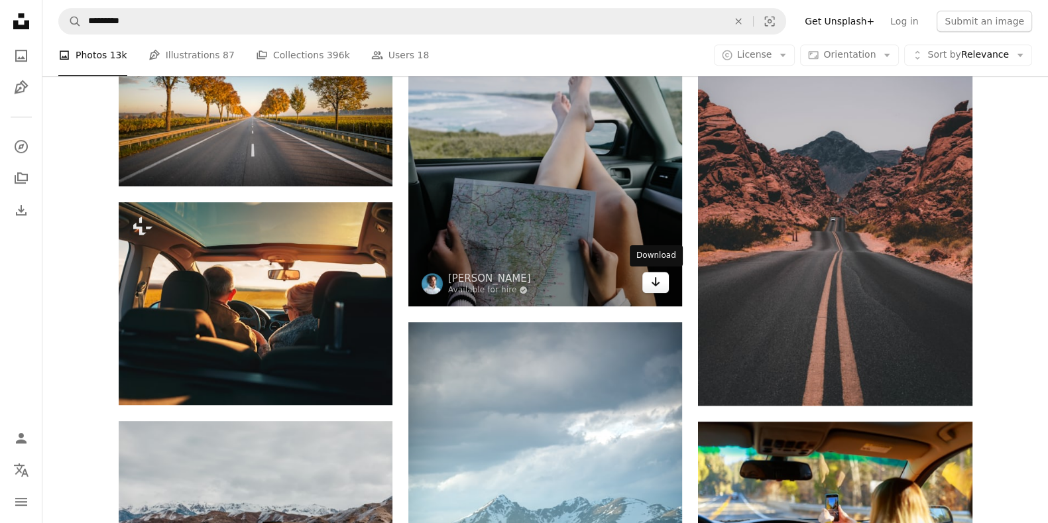
click at [655, 284] on icon "Download" at bounding box center [656, 281] width 9 height 9
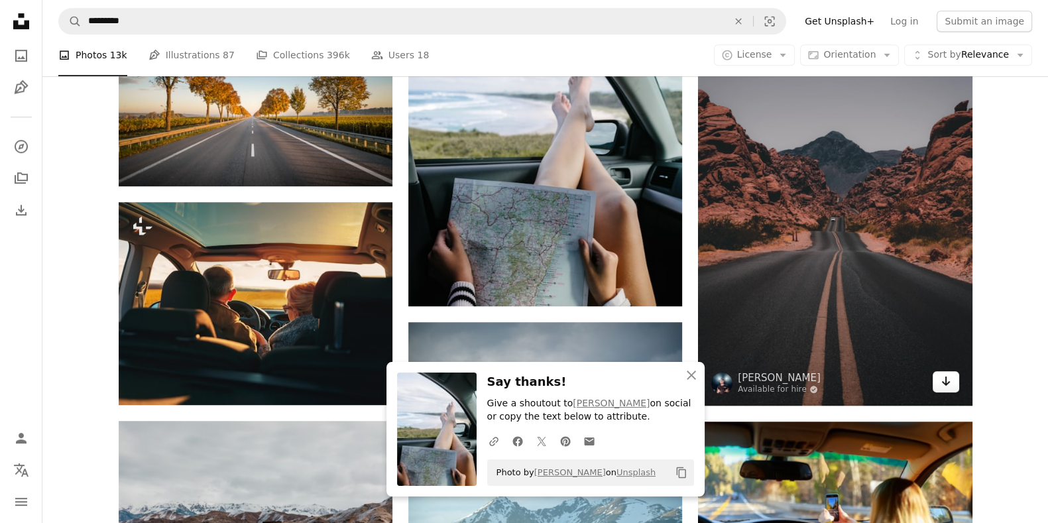
click at [838, 383] on icon "Arrow pointing down" at bounding box center [946, 381] width 11 height 16
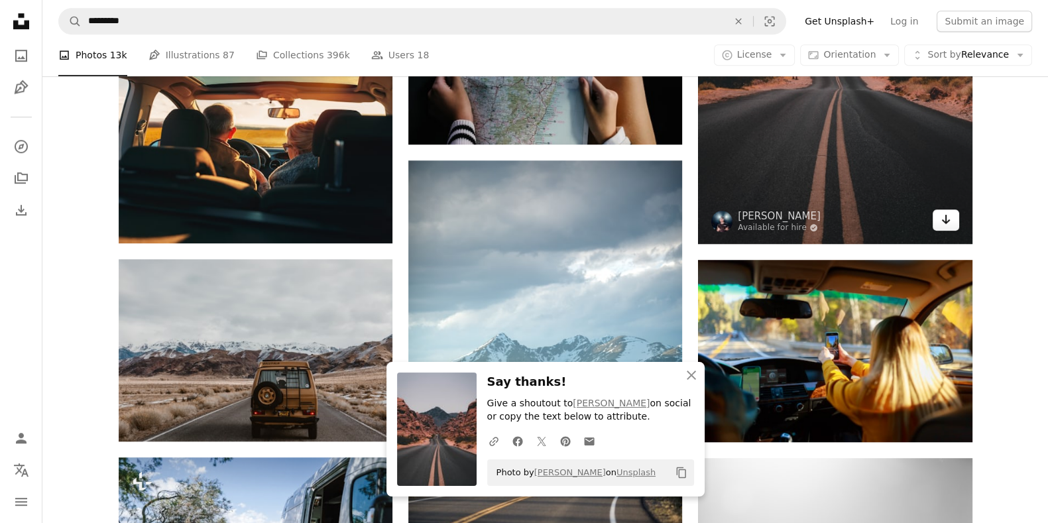
scroll to position [1381, 0]
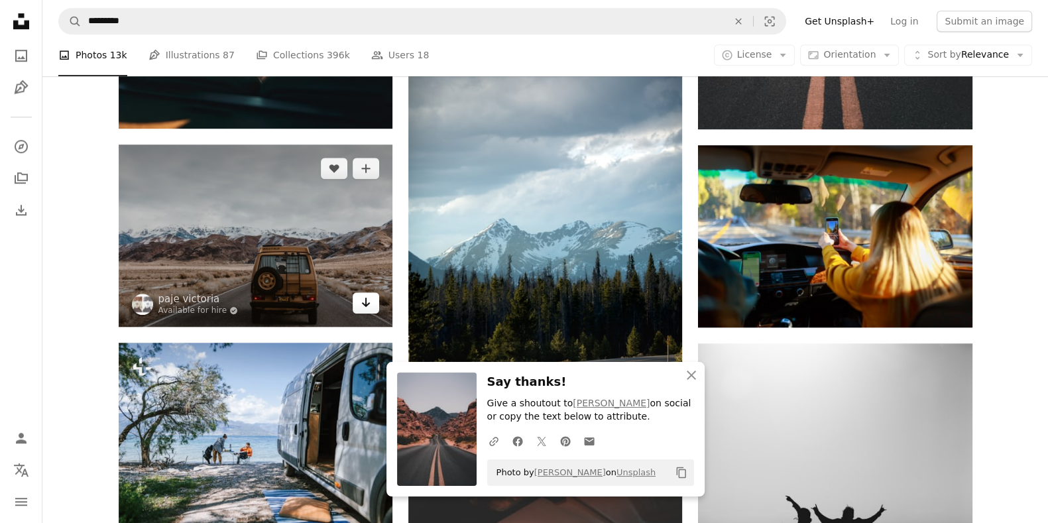
click at [357, 302] on link "Arrow pointing down" at bounding box center [366, 302] width 27 height 21
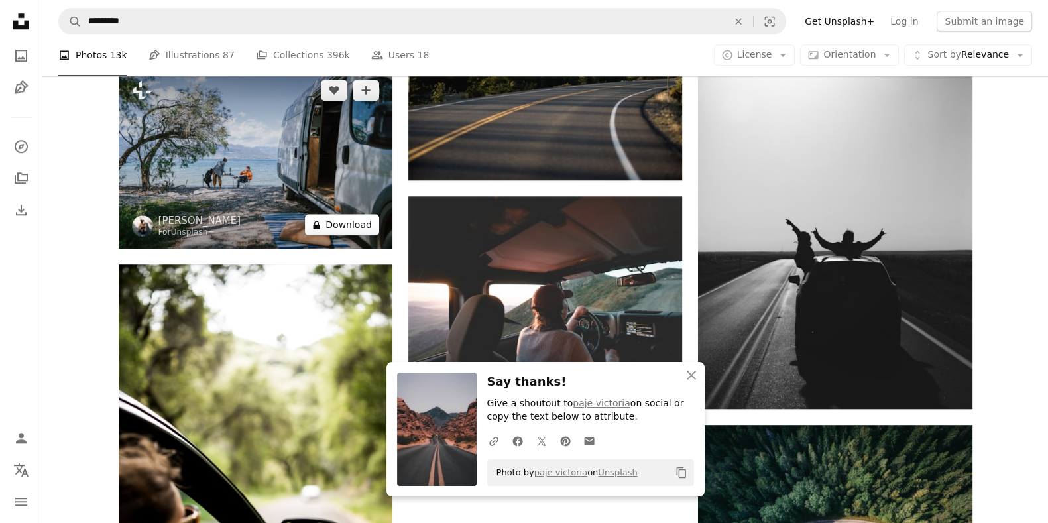
scroll to position [1933, 0]
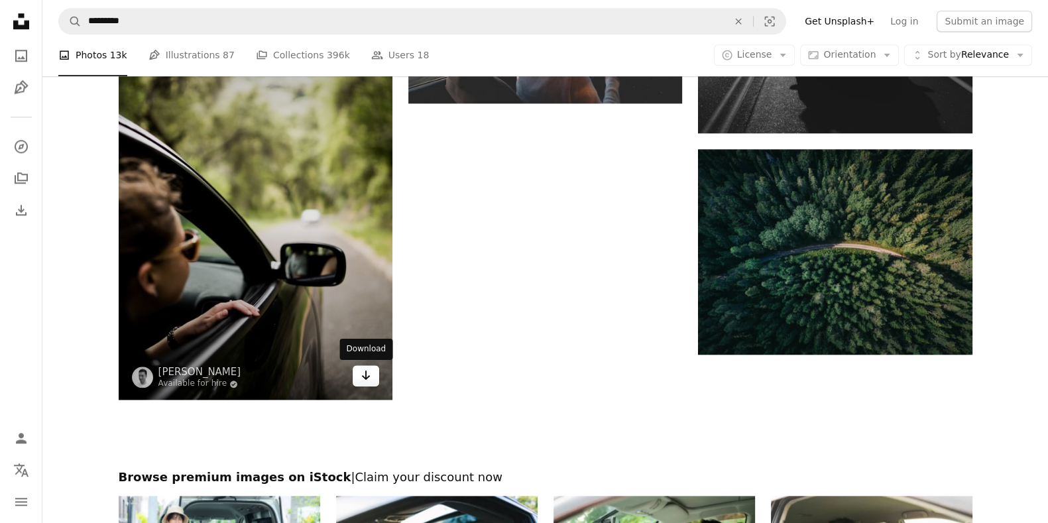
click at [361, 374] on icon "Arrow pointing down" at bounding box center [366, 375] width 11 height 16
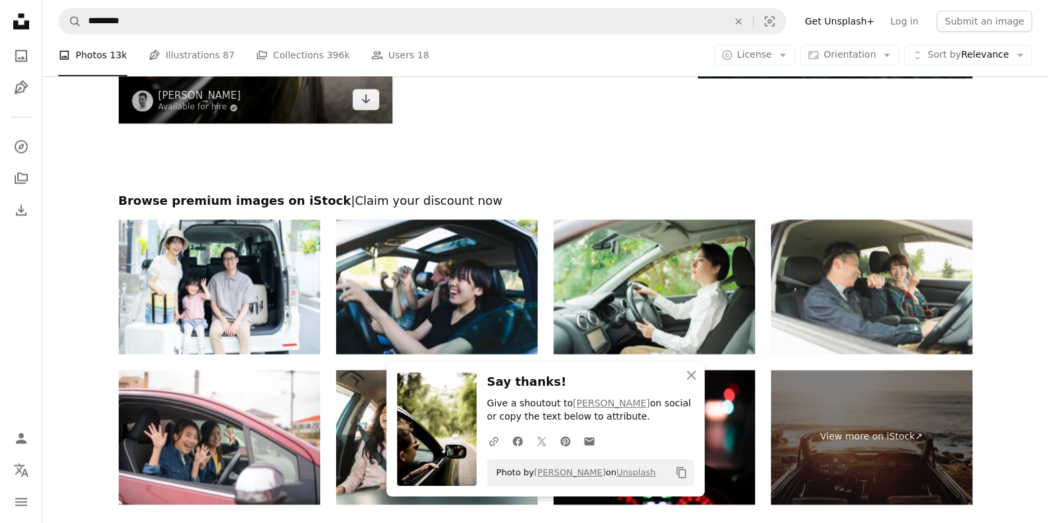
scroll to position [2439, 0]
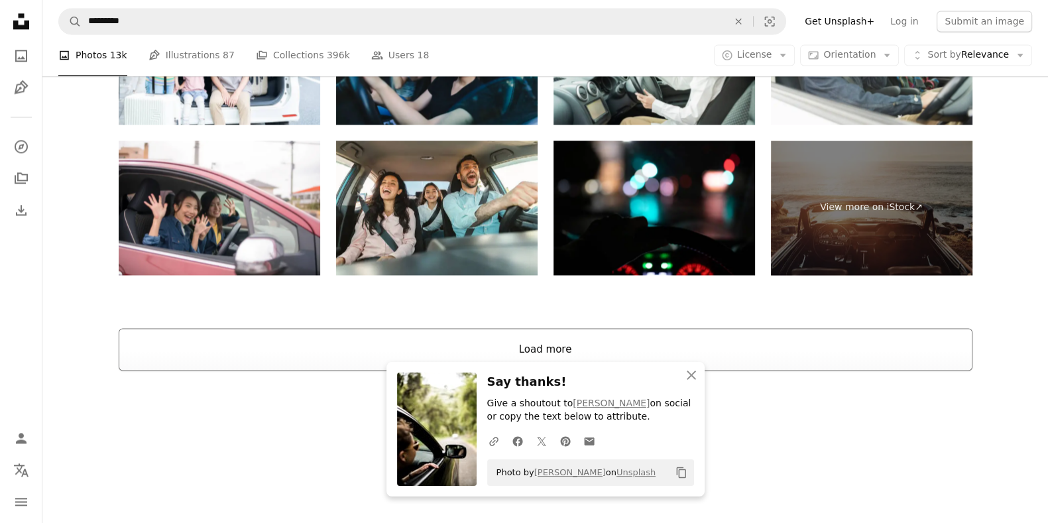
click at [769, 348] on button "Load more" at bounding box center [546, 349] width 854 height 42
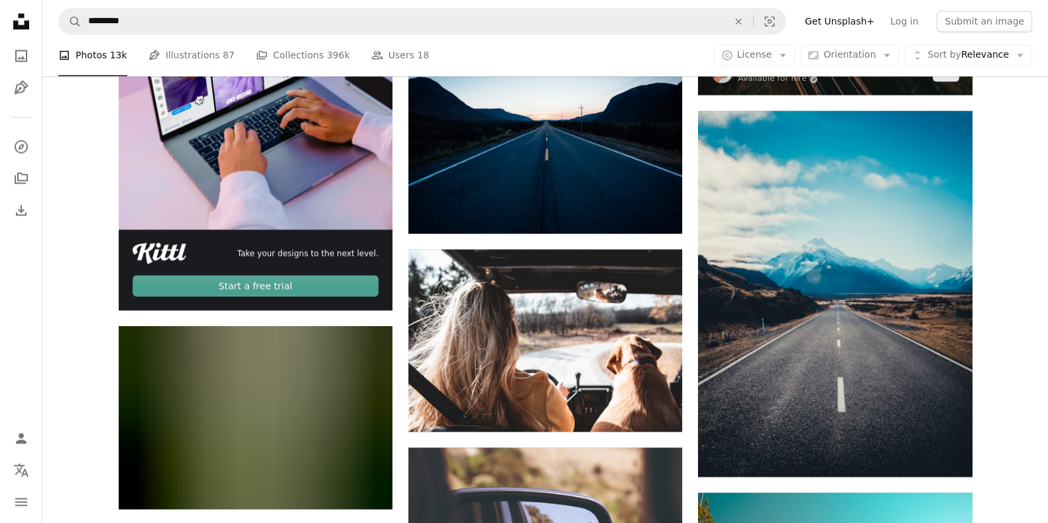
scroll to position [2834, 0]
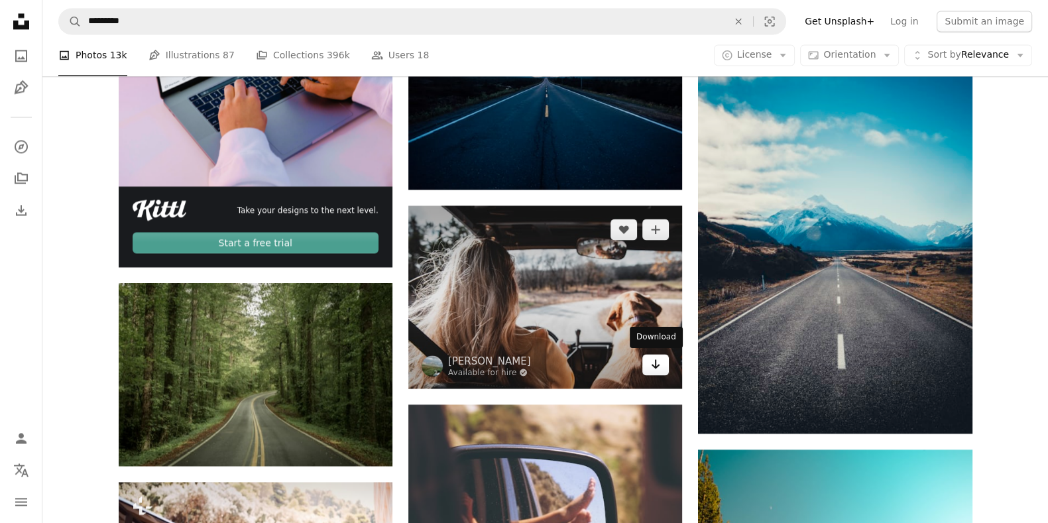
click at [650, 359] on icon "Arrow pointing down" at bounding box center [655, 364] width 11 height 16
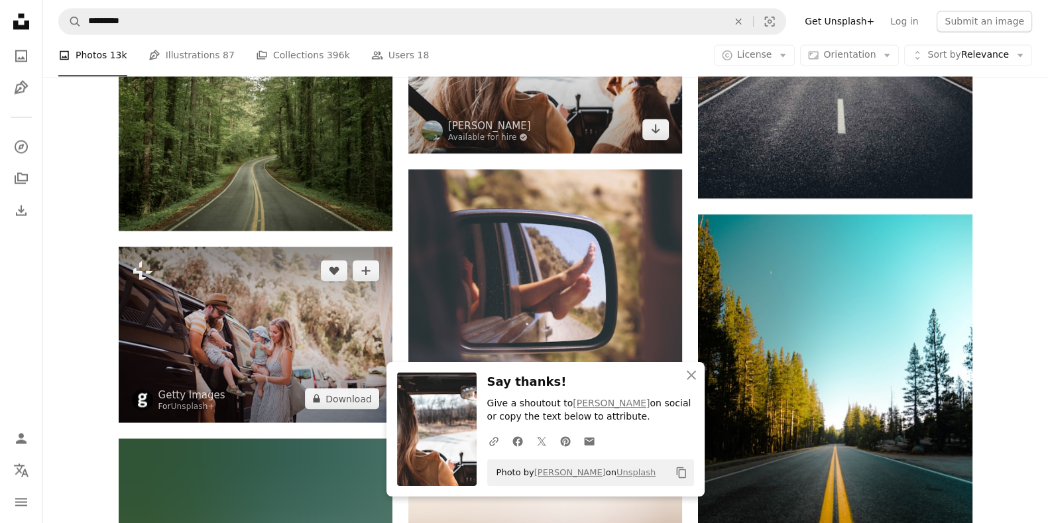
scroll to position [3110, 0]
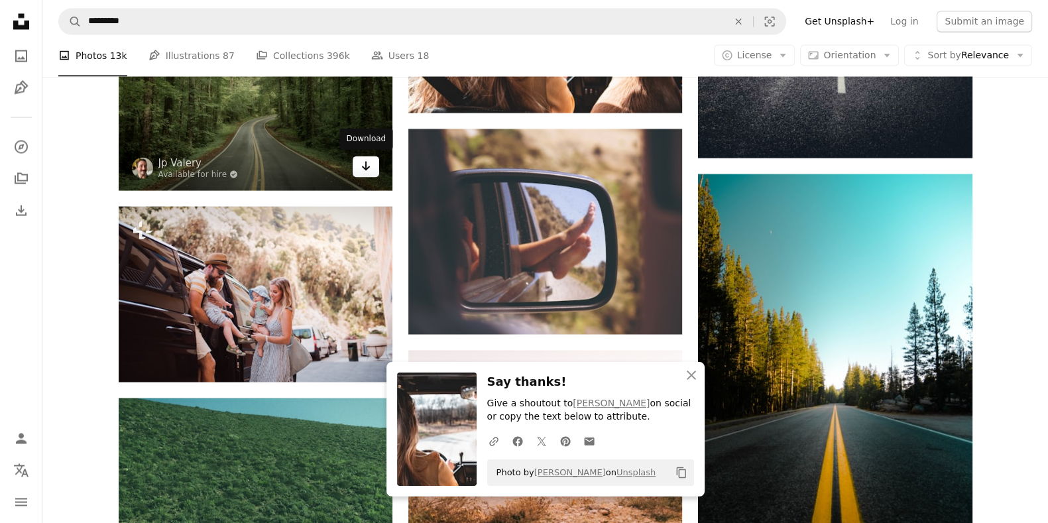
click at [367, 171] on icon "Arrow pointing down" at bounding box center [366, 166] width 11 height 16
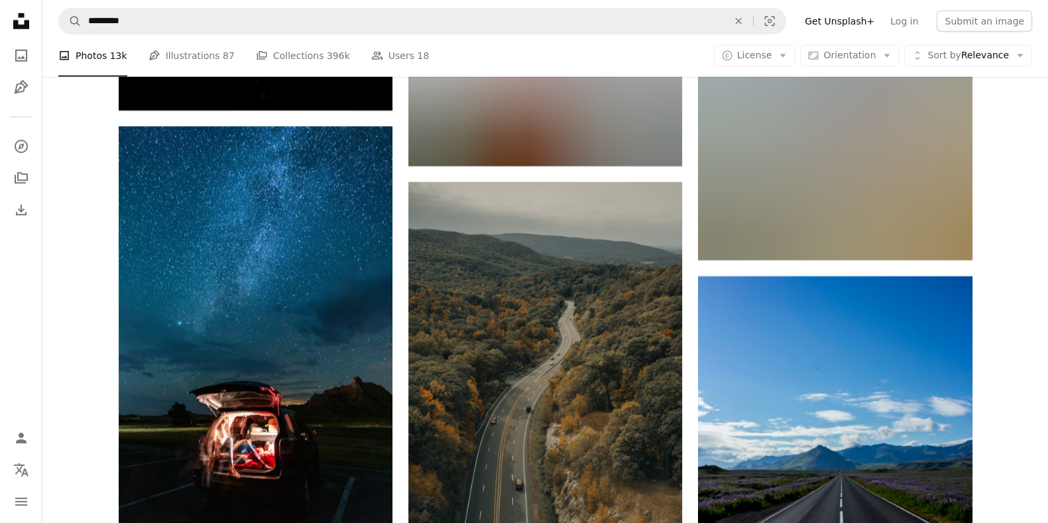
scroll to position [5043, 0]
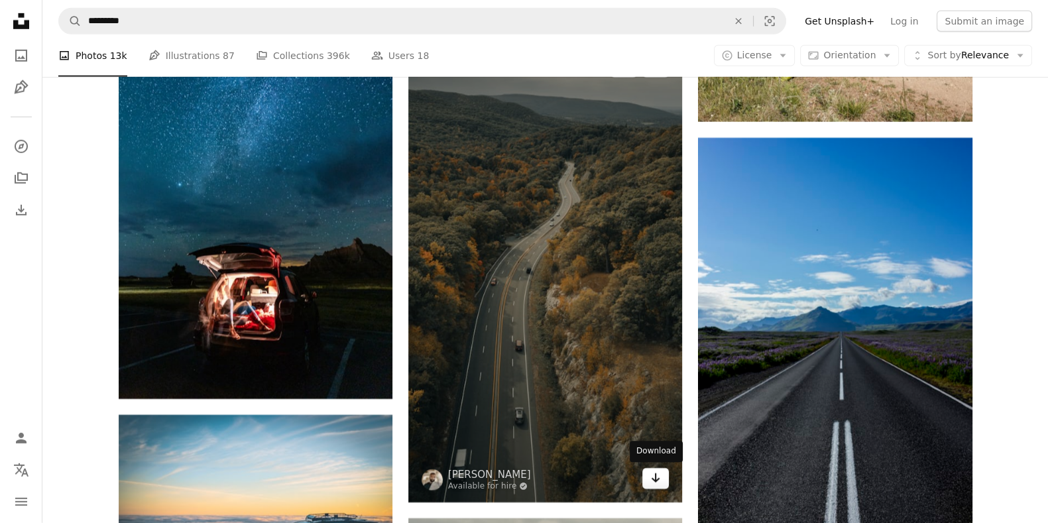
click at [646, 418] on link "Arrow pointing down" at bounding box center [655, 478] width 27 height 21
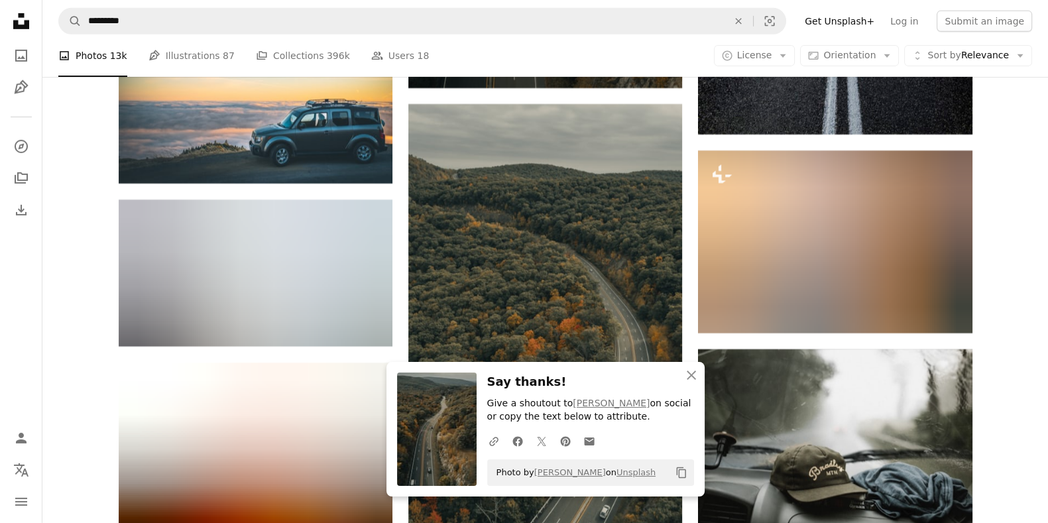
scroll to position [5595, 0]
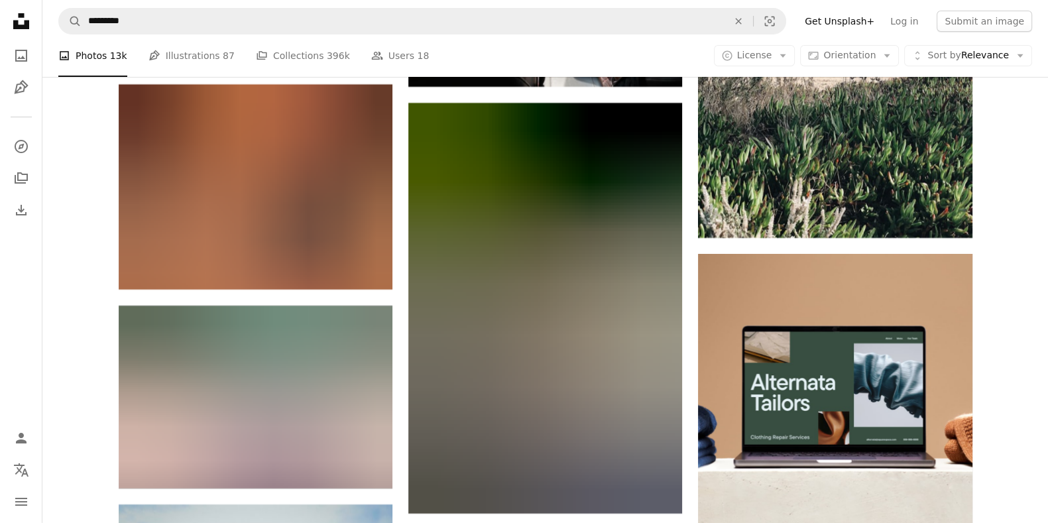
scroll to position [6148, 0]
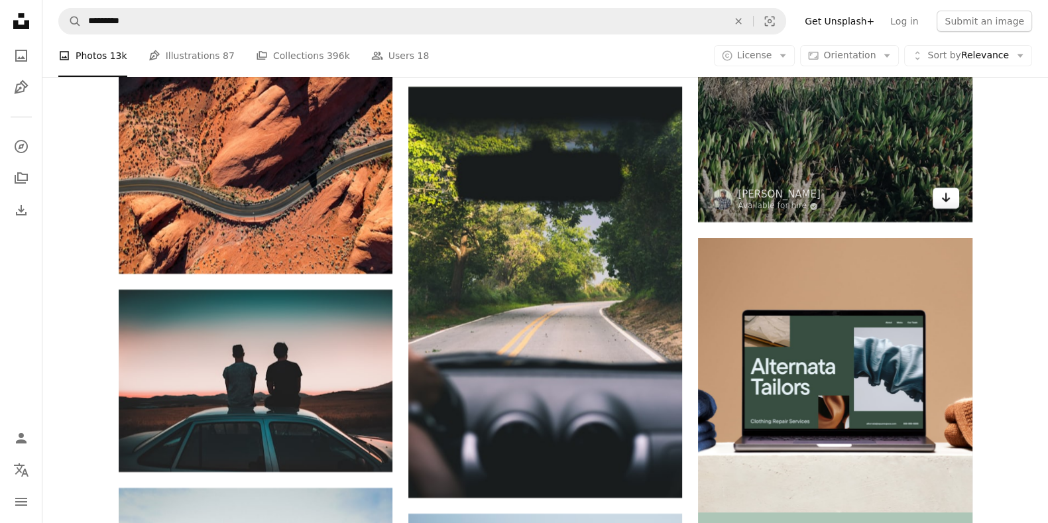
click at [838, 200] on icon "Arrow pointing down" at bounding box center [946, 198] width 11 height 16
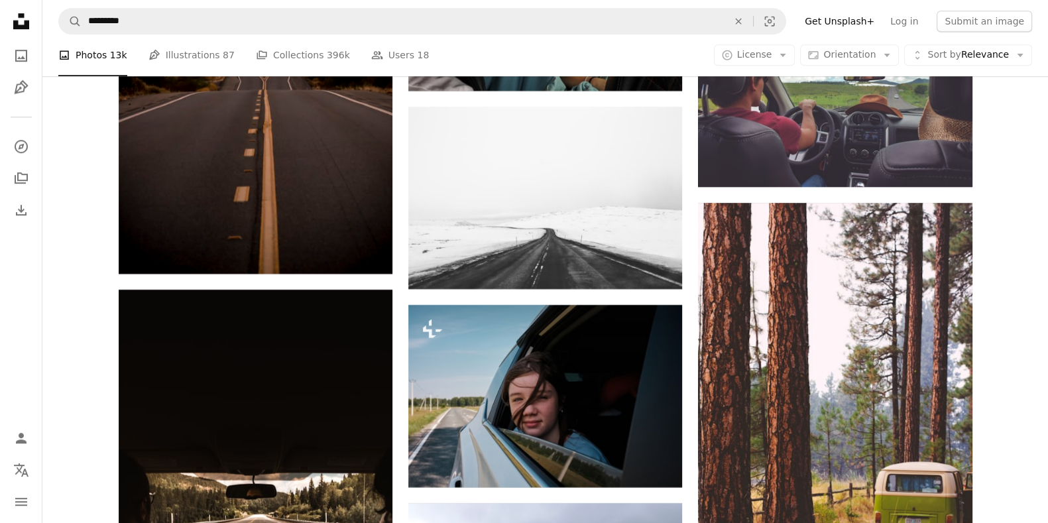
scroll to position [7667, 0]
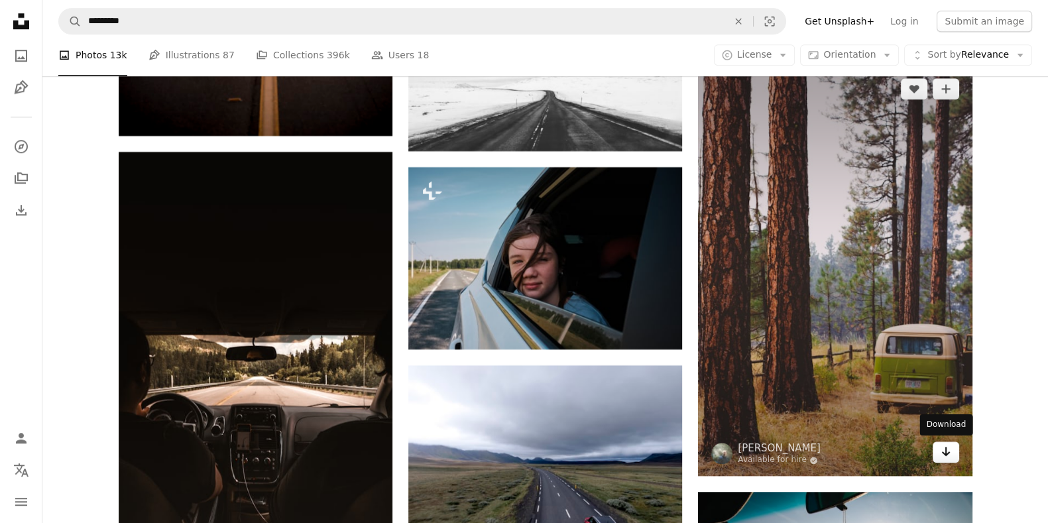
click at [838, 418] on icon "Arrow pointing down" at bounding box center [946, 451] width 11 height 16
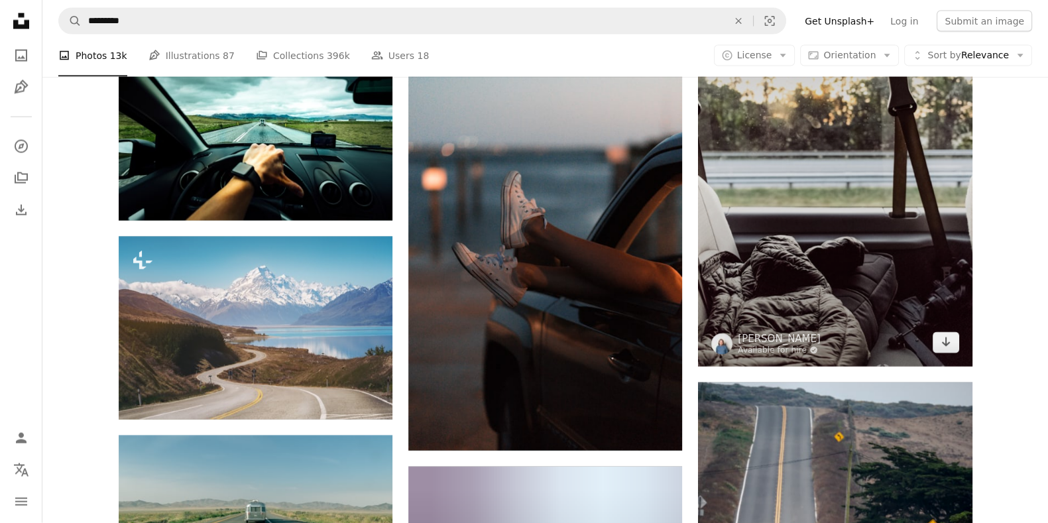
scroll to position [9876, 0]
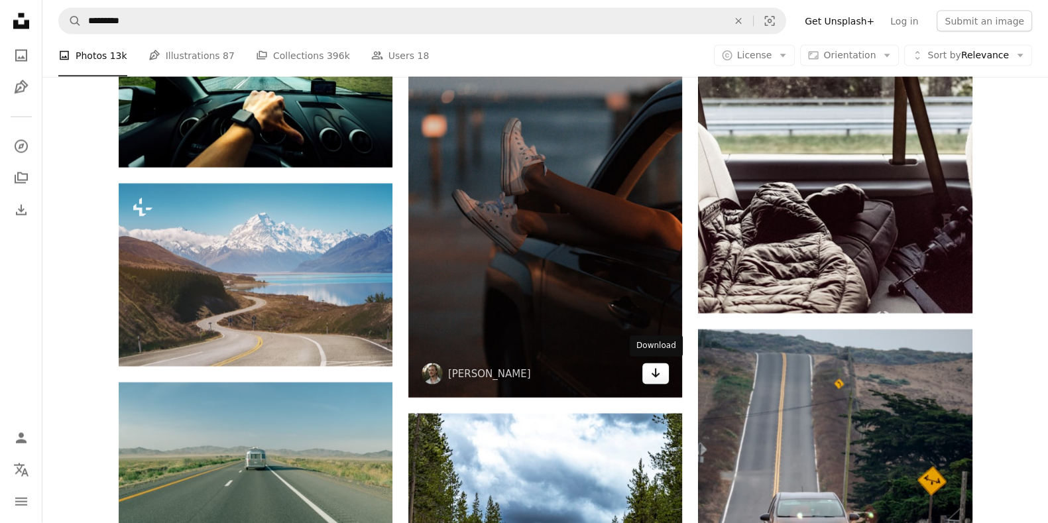
click at [652, 373] on icon "Arrow pointing down" at bounding box center [655, 373] width 11 height 16
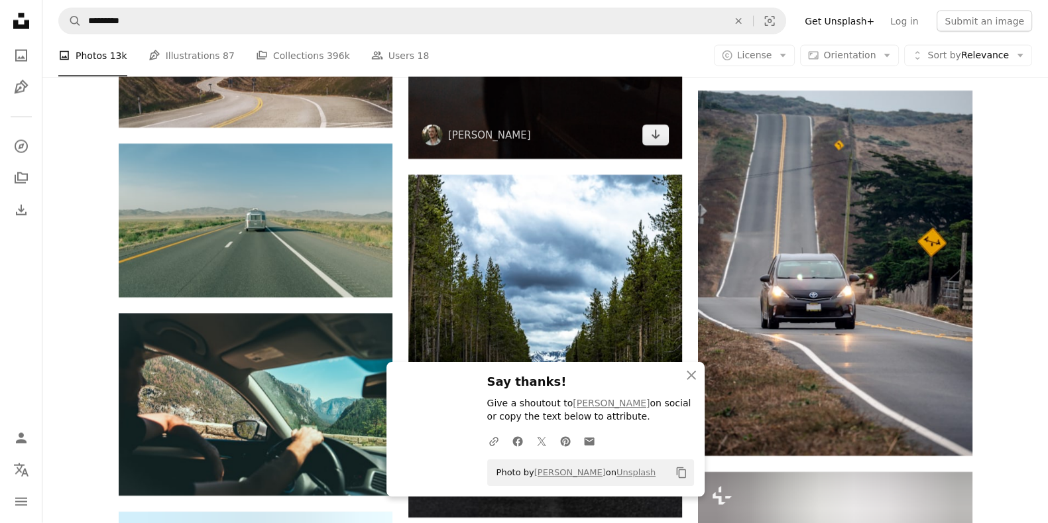
scroll to position [10015, 0]
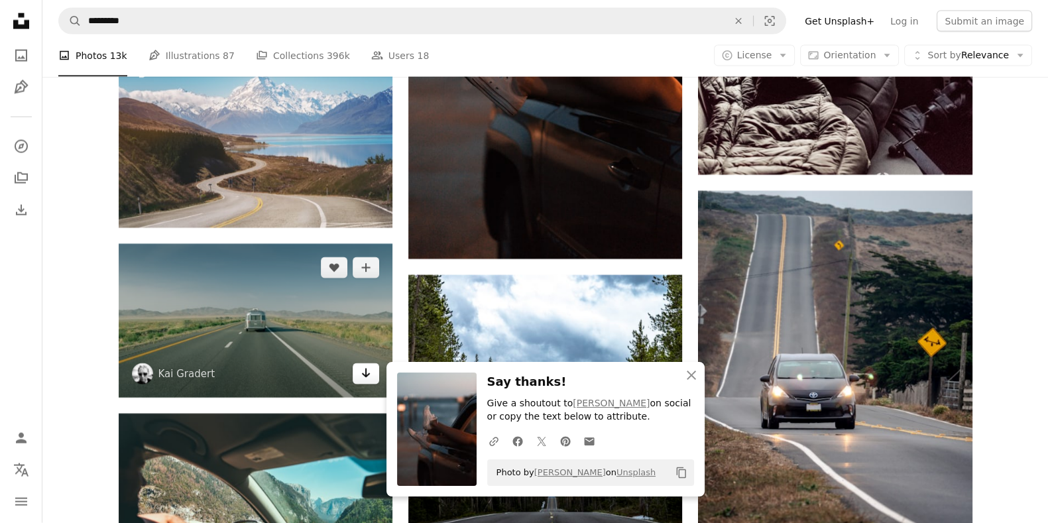
click at [357, 369] on link "Arrow pointing down" at bounding box center [366, 373] width 27 height 21
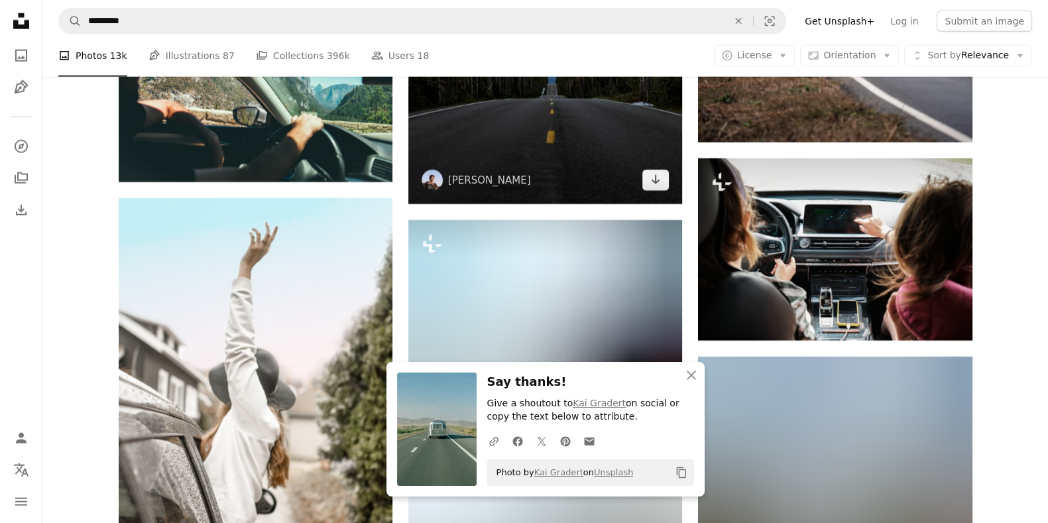
scroll to position [10429, 0]
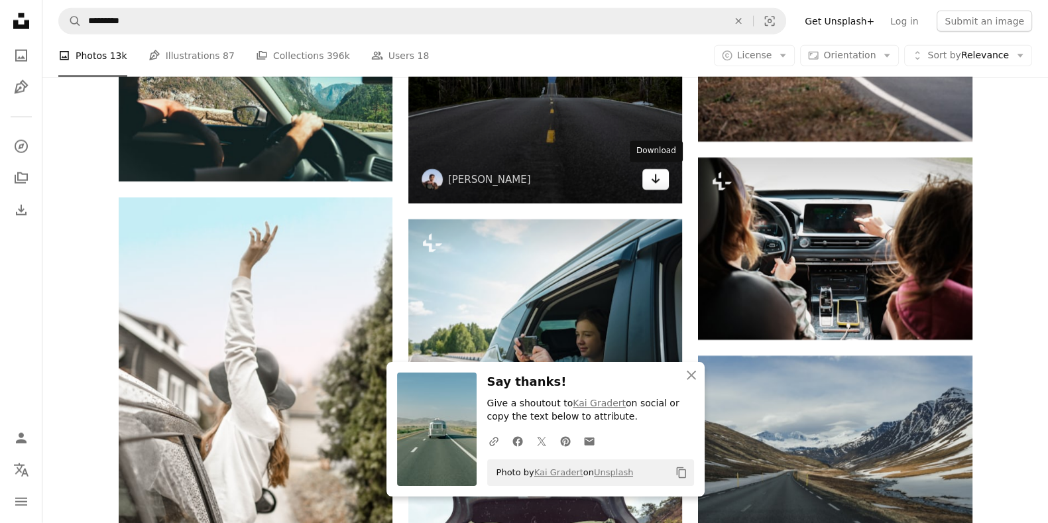
click at [658, 175] on icon "Arrow pointing down" at bounding box center [655, 179] width 11 height 16
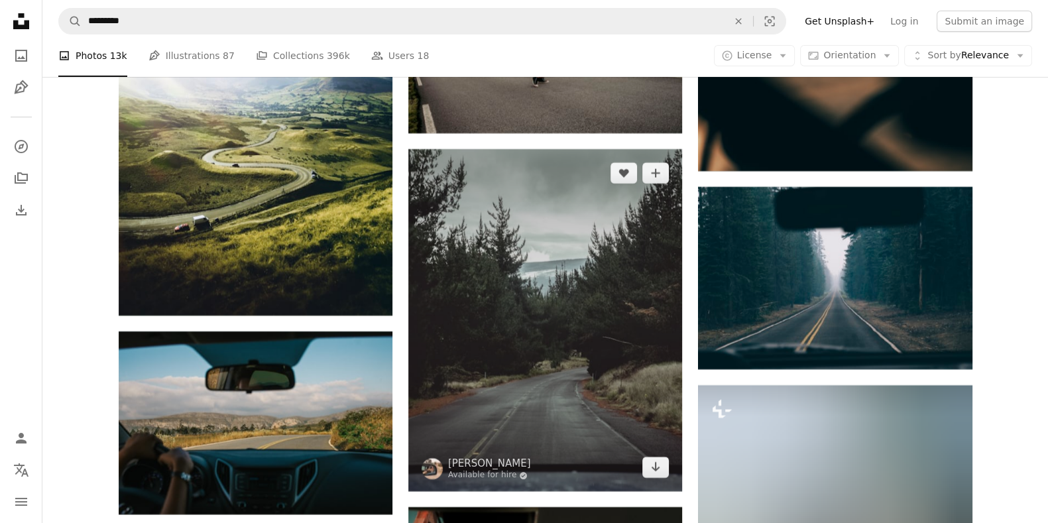
scroll to position [12915, 0]
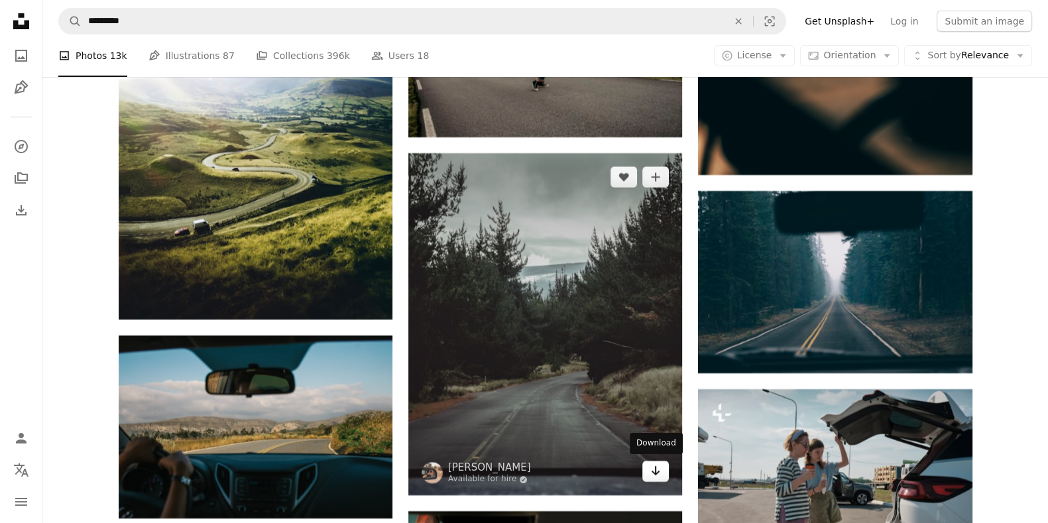
click at [652, 418] on icon "Arrow pointing down" at bounding box center [655, 471] width 11 height 16
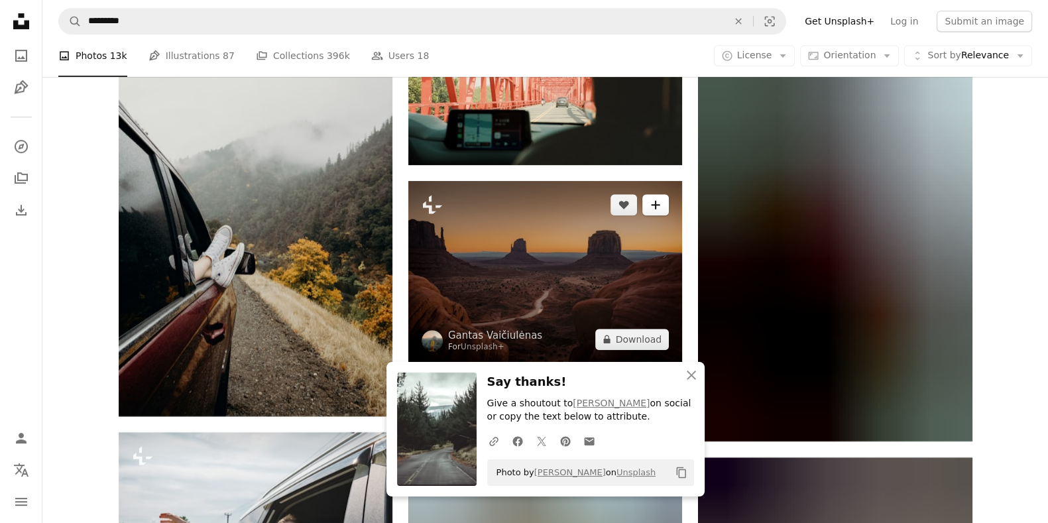
scroll to position [13467, 0]
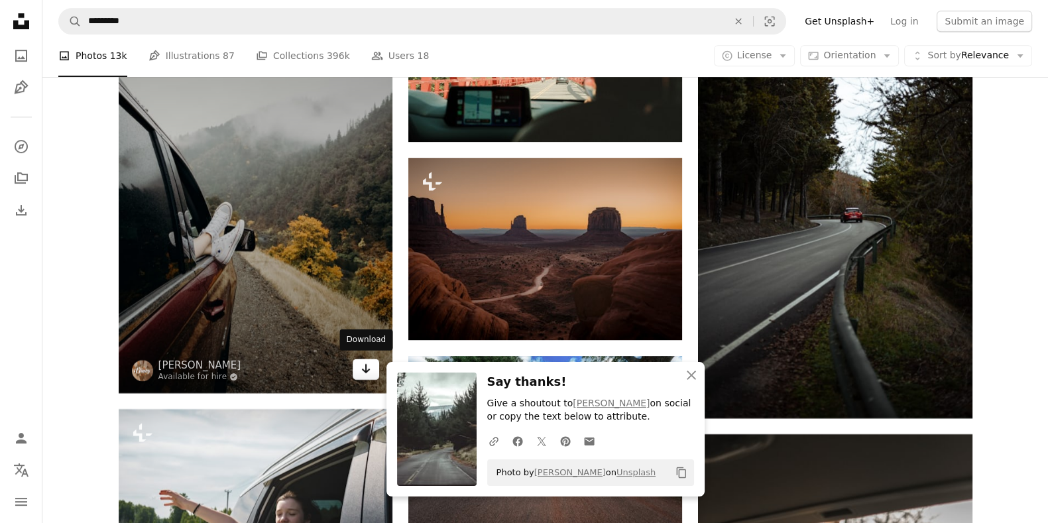
click at [367, 369] on icon "Arrow pointing down" at bounding box center [366, 369] width 11 height 16
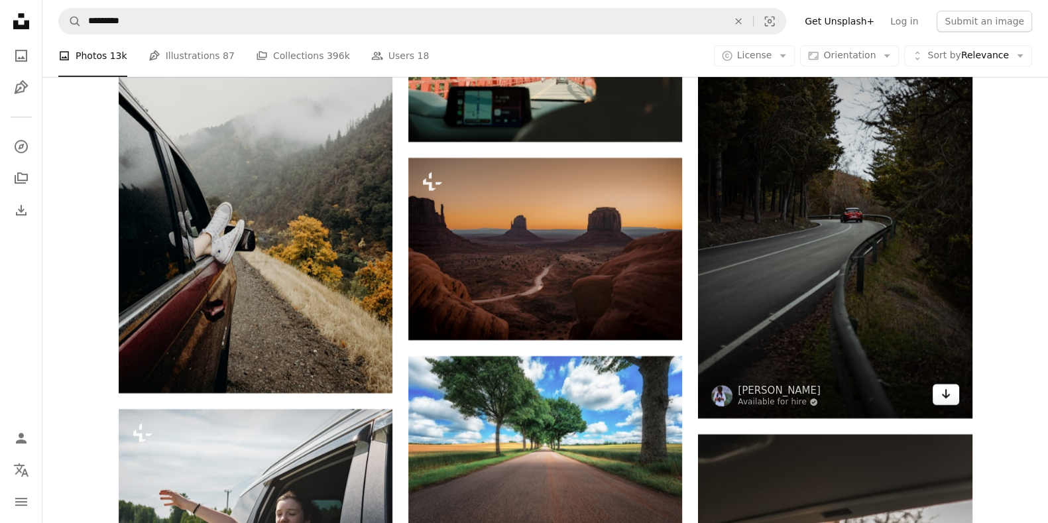
click at [838, 392] on icon "Download" at bounding box center [945, 393] width 9 height 9
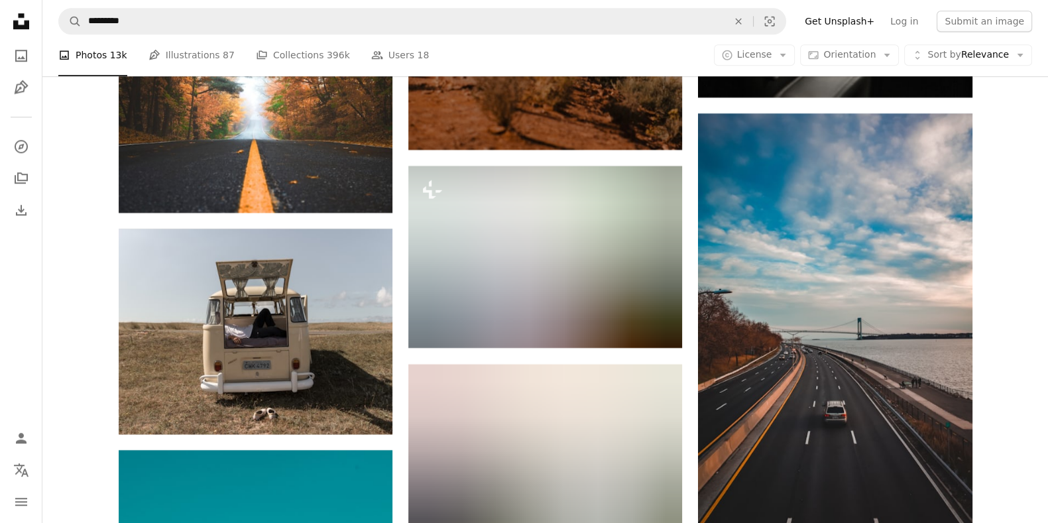
scroll to position [14296, 0]
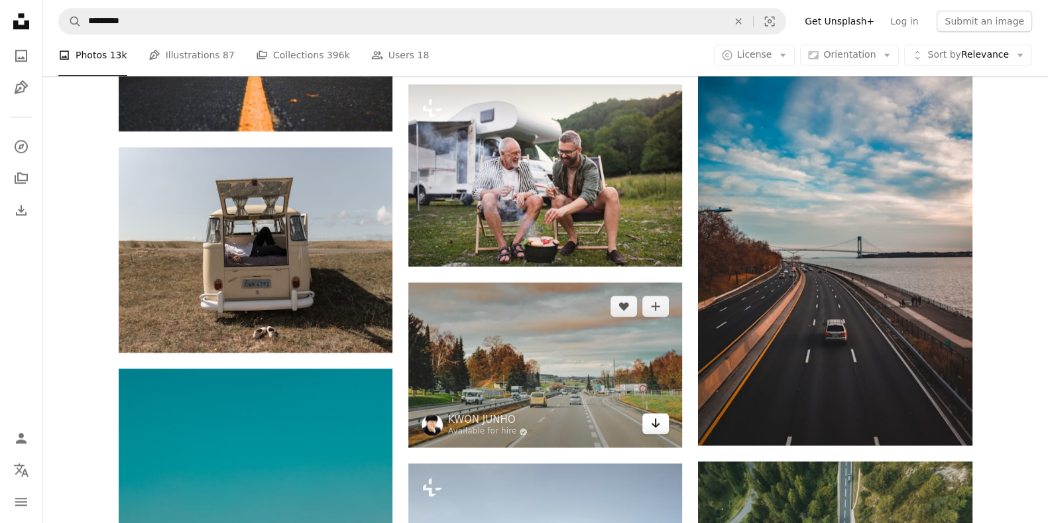
click at [648, 418] on link "Arrow pointing down" at bounding box center [655, 423] width 27 height 21
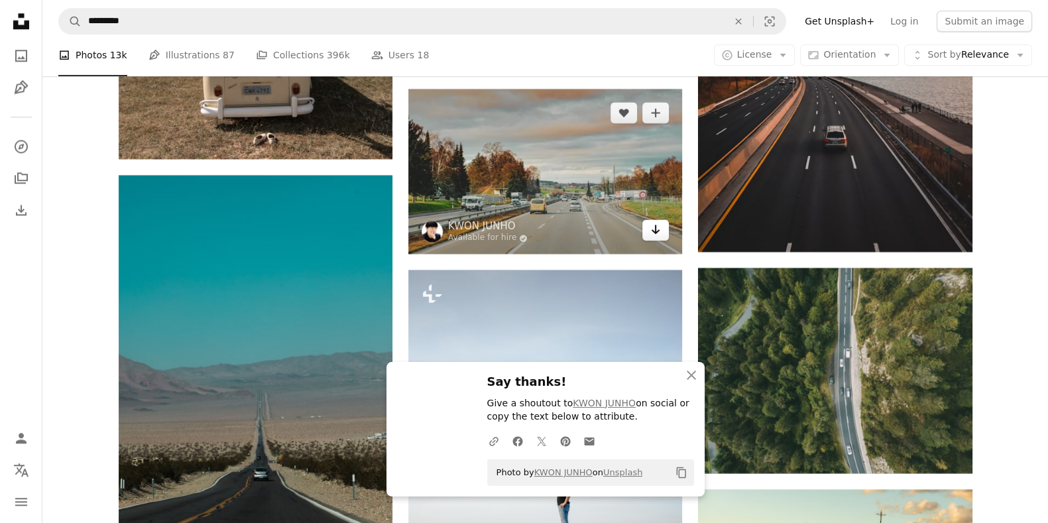
scroll to position [14710, 0]
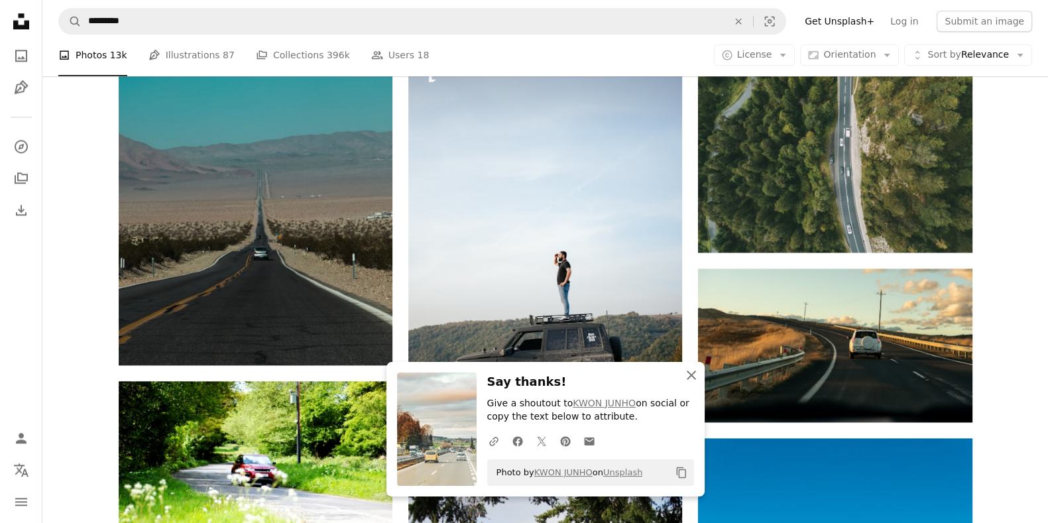
click at [689, 376] on icon "button" at bounding box center [691, 375] width 9 height 9
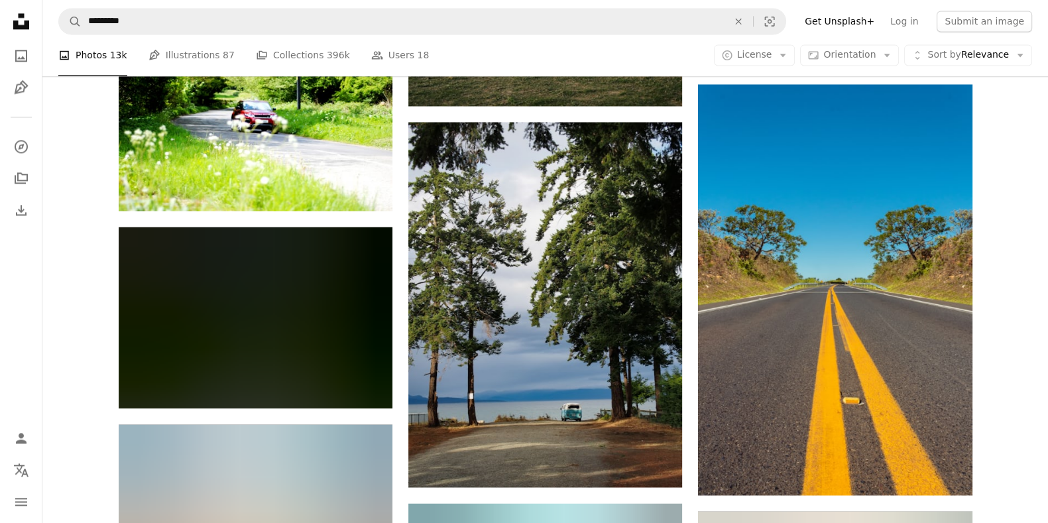
scroll to position [15124, 0]
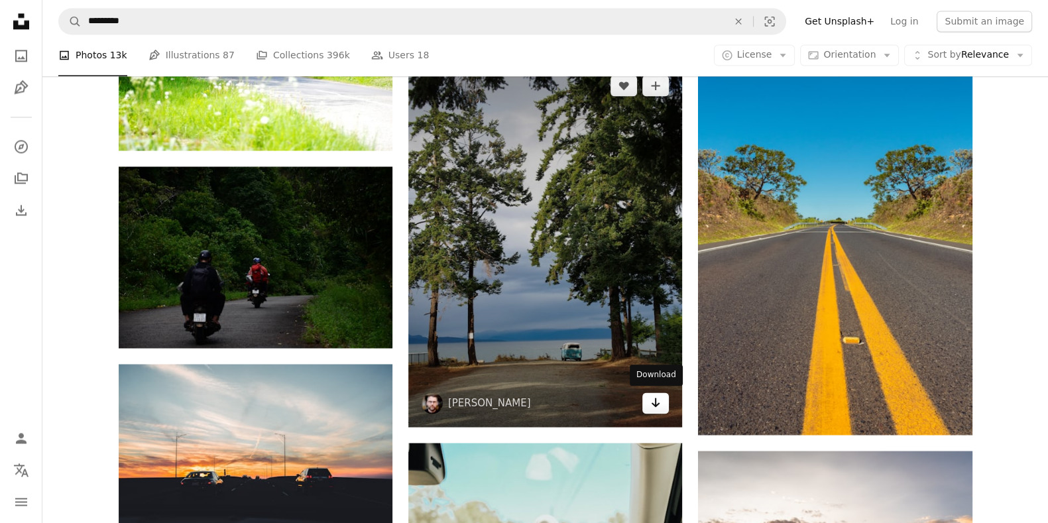
click at [660, 402] on icon "Arrow pointing down" at bounding box center [655, 402] width 11 height 16
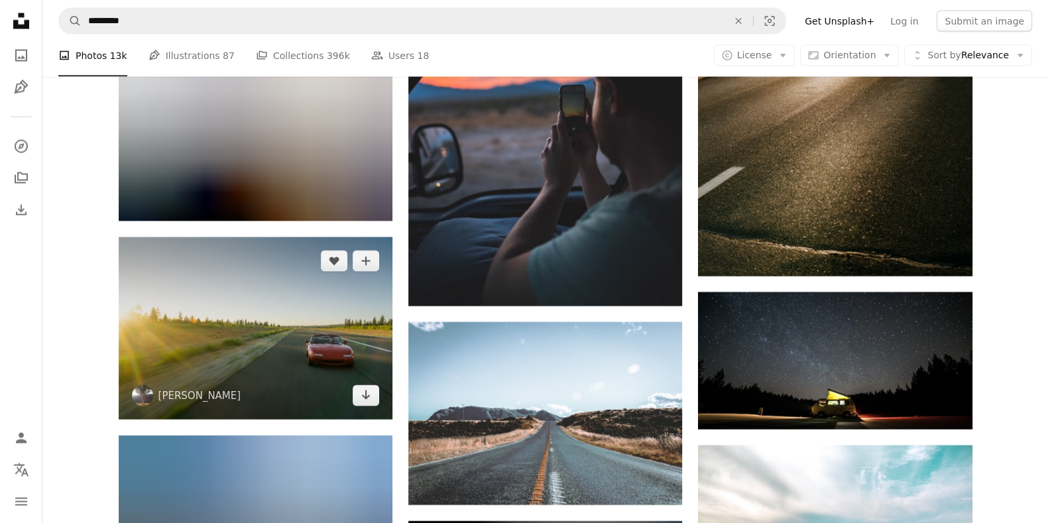
scroll to position [16091, 0]
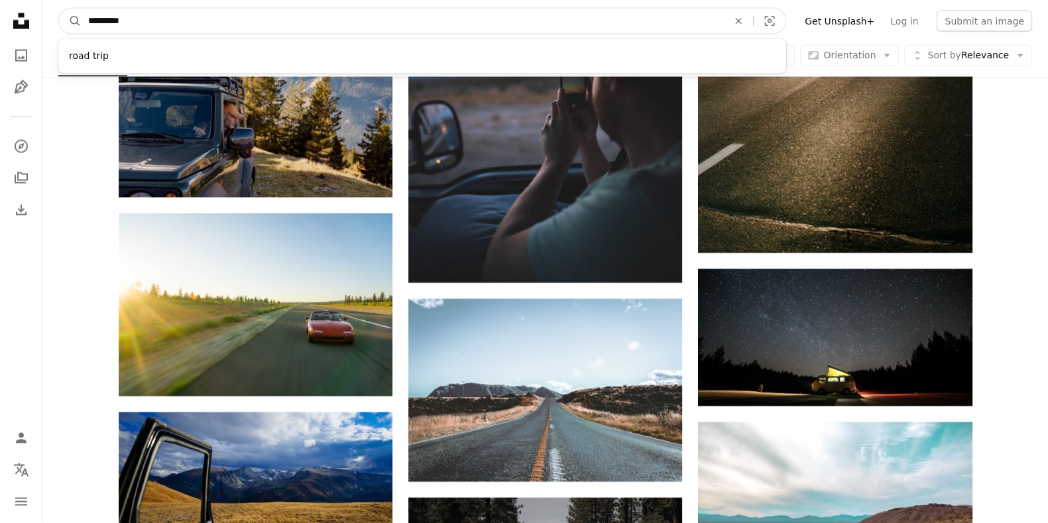
drag, startPoint x: 351, startPoint y: 27, endPoint x: 82, endPoint y: 23, distance: 269.8
click at [82, 23] on input "*********" at bounding box center [403, 21] width 642 height 25
type input "*****"
click button "A magnifying glass" at bounding box center [70, 21] width 23 height 25
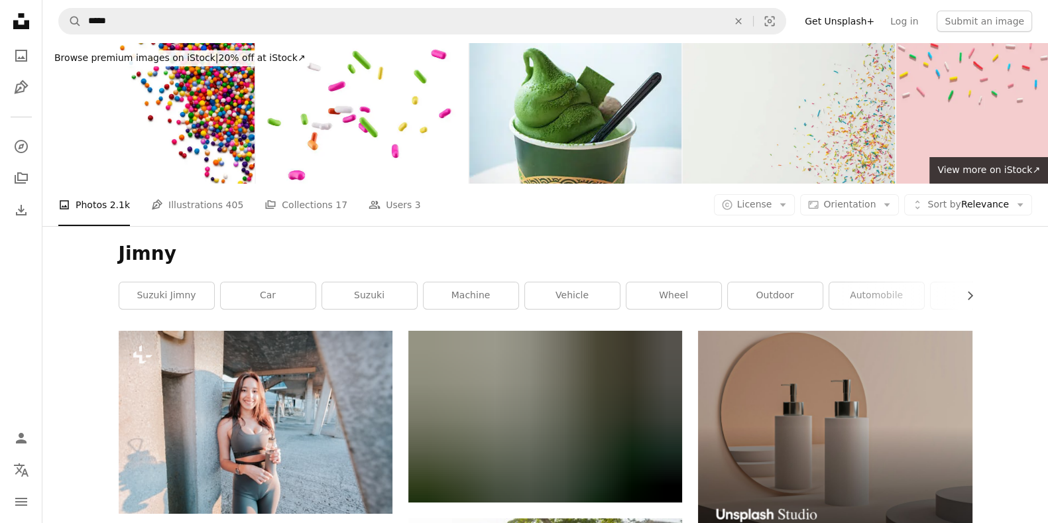
scroll to position [138, 0]
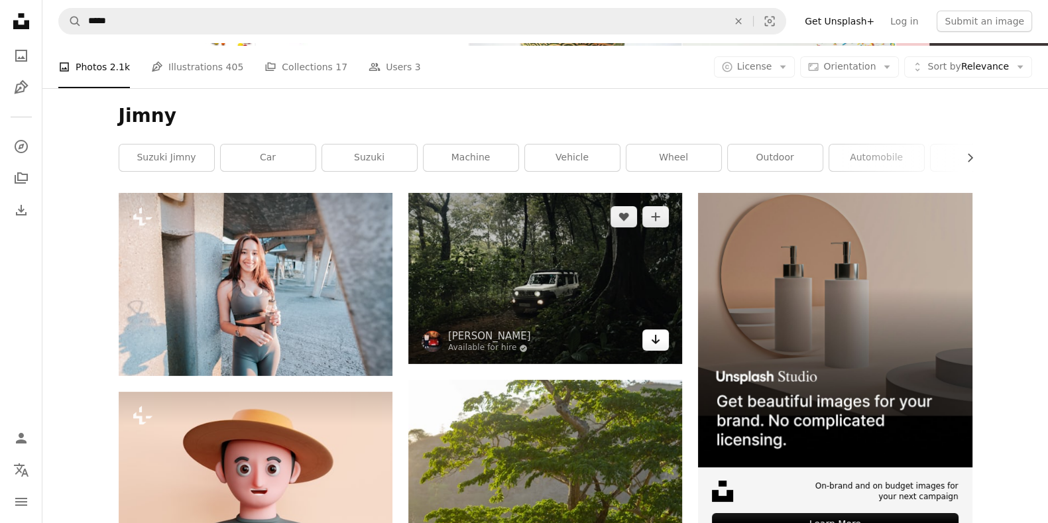
click at [660, 338] on icon "Arrow pointing down" at bounding box center [655, 339] width 11 height 16
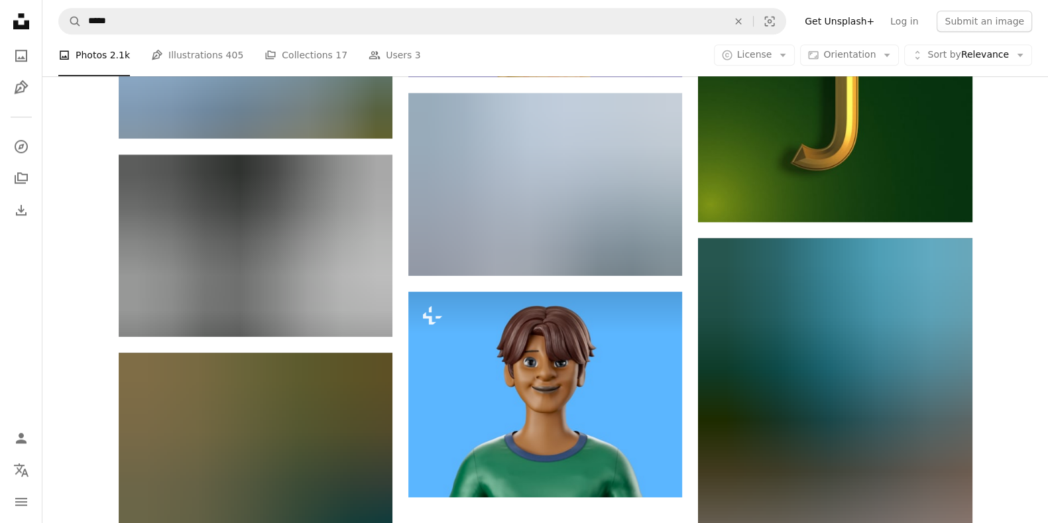
scroll to position [1381, 0]
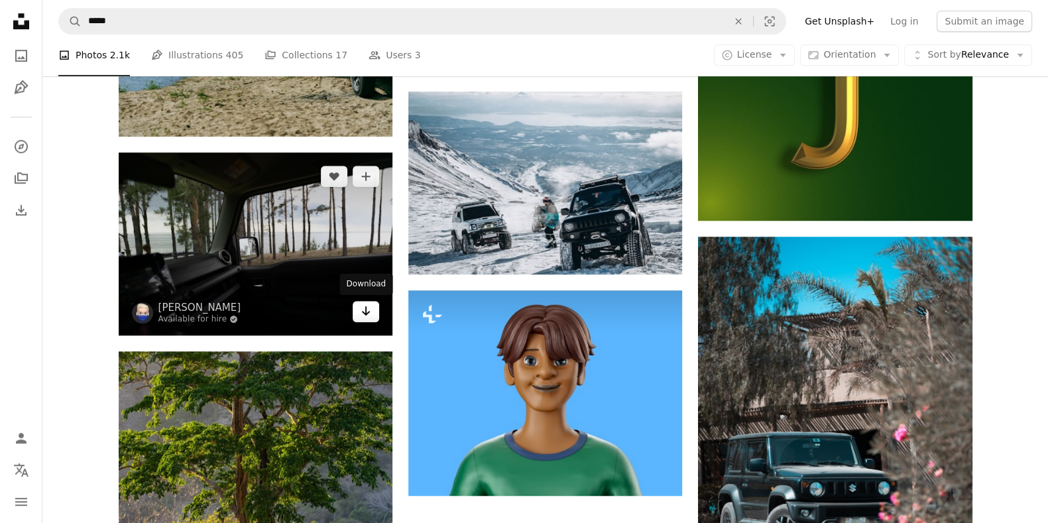
click at [369, 312] on icon "Arrow pointing down" at bounding box center [366, 311] width 11 height 16
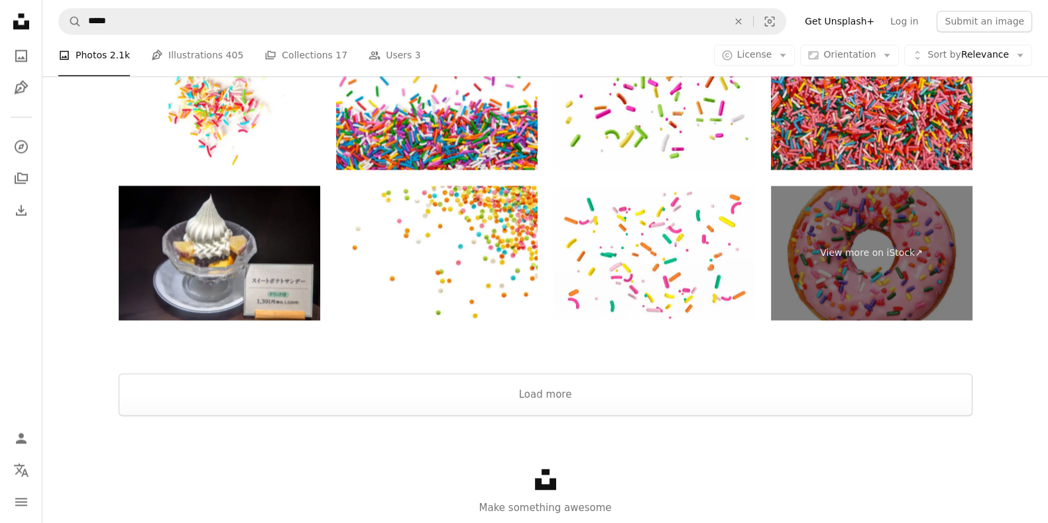
scroll to position [2485, 0]
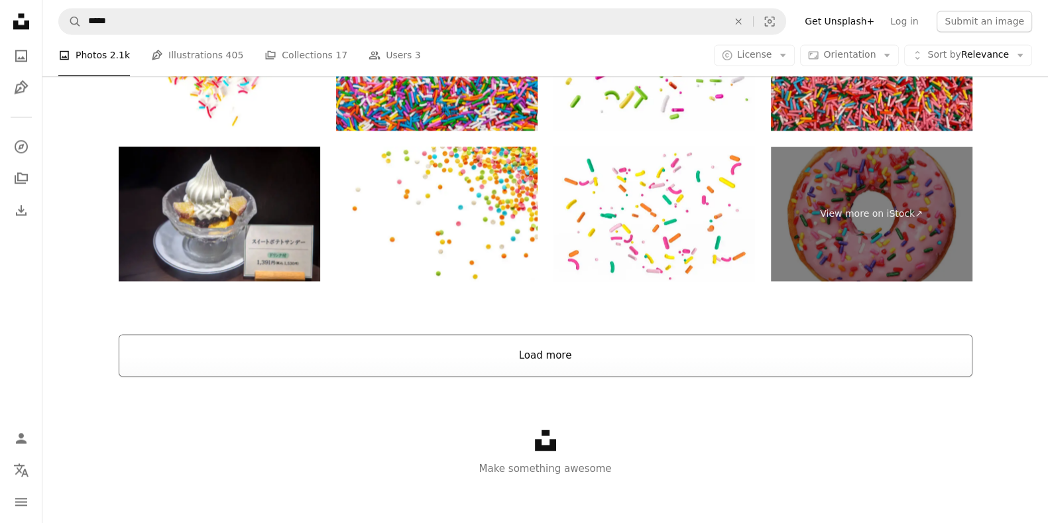
click at [664, 335] on button "Load more" at bounding box center [546, 355] width 854 height 42
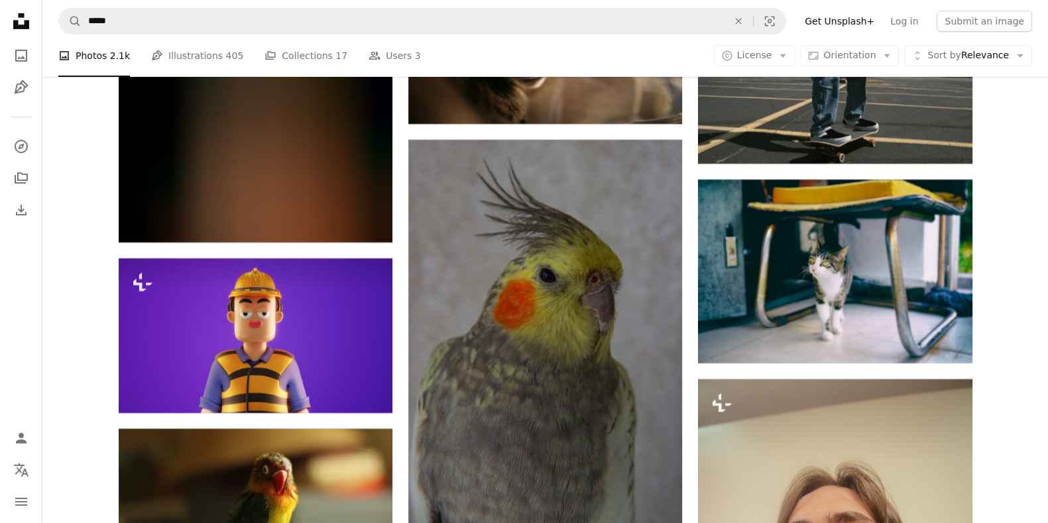
scroll to position [12133, 0]
